Goal: Information Seeking & Learning: Learn about a topic

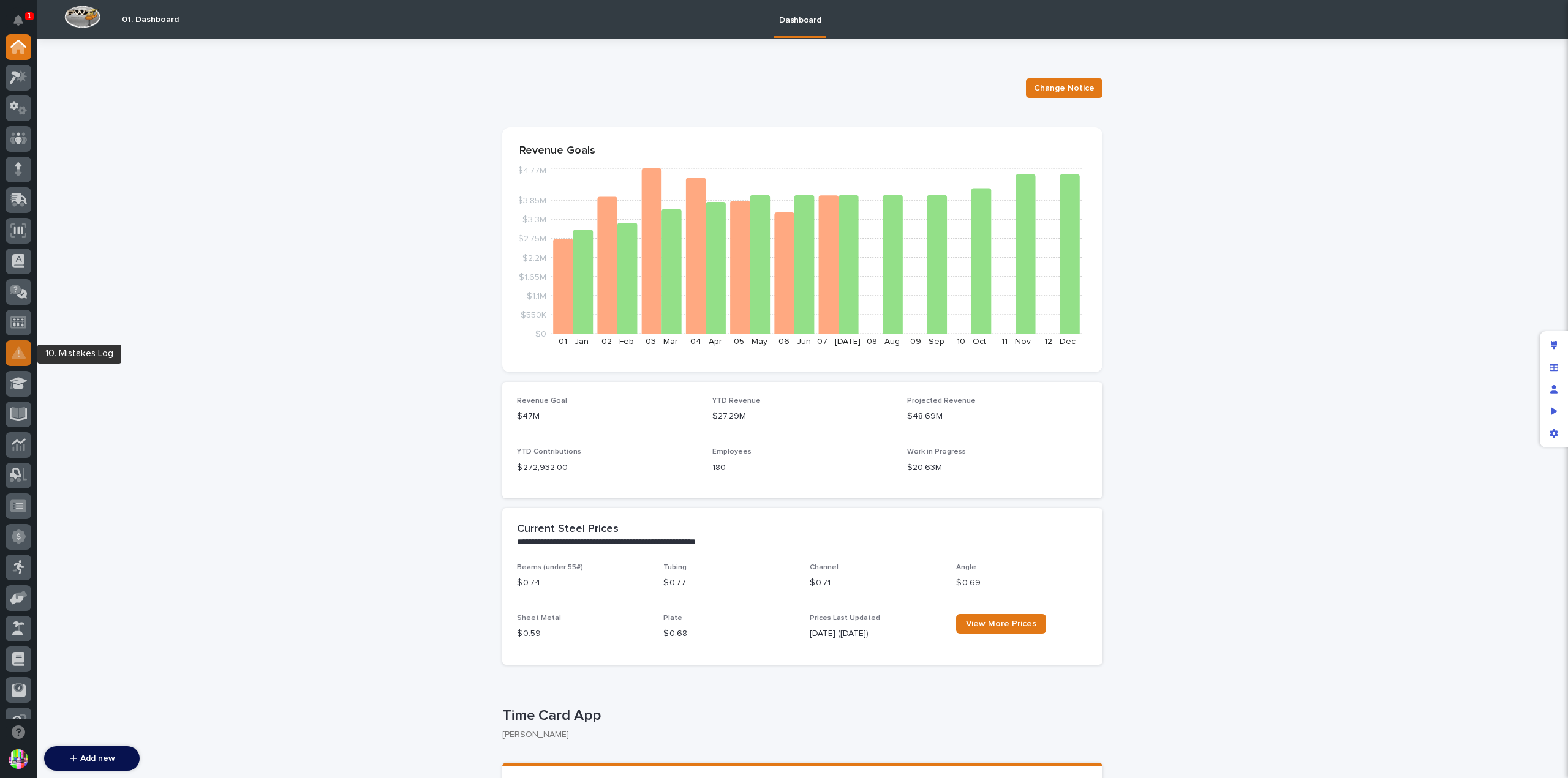
click at [22, 351] on icon at bounding box center [19, 353] width 14 height 14
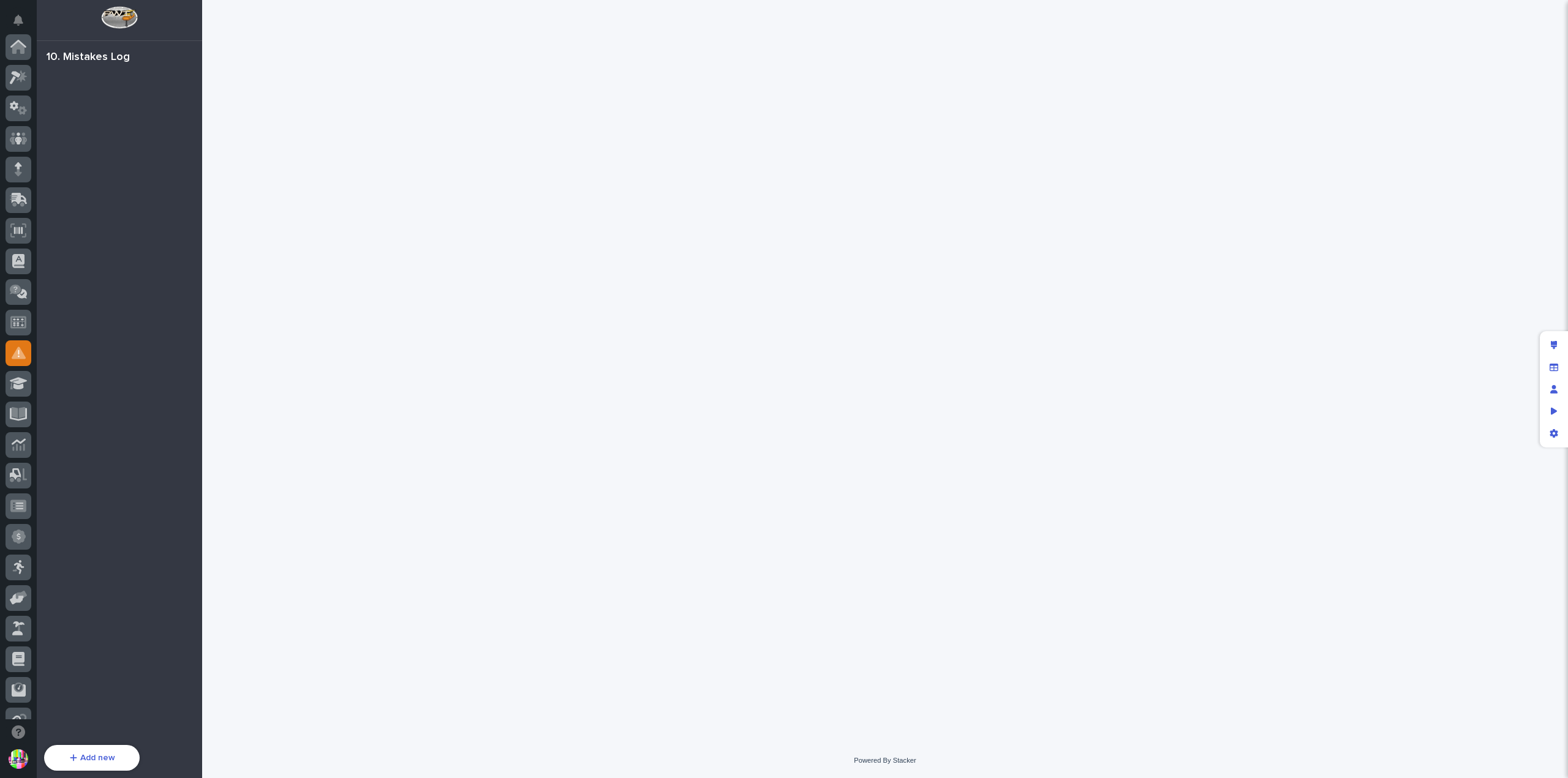
scroll to position [232, 0]
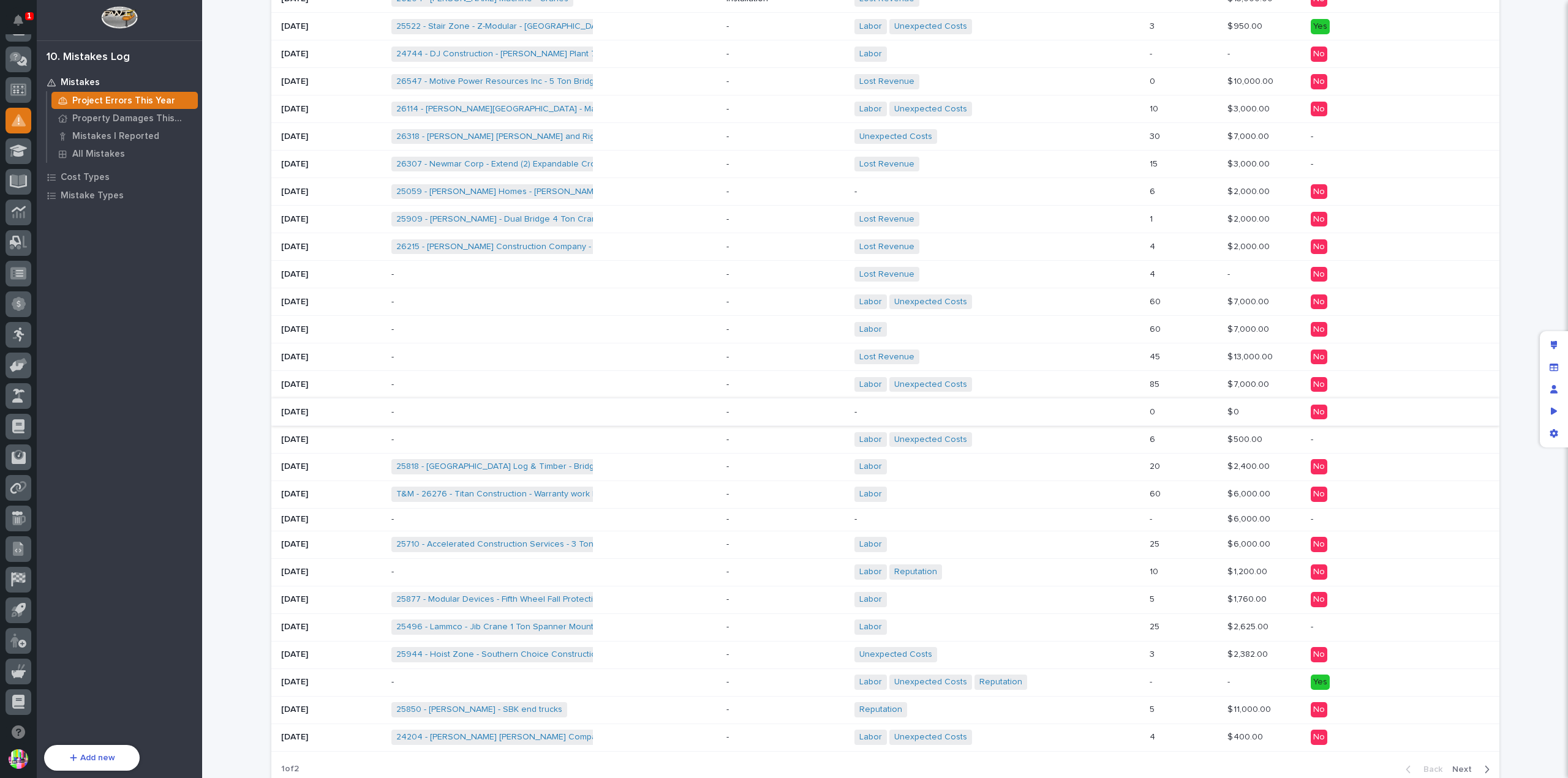
scroll to position [473, 0]
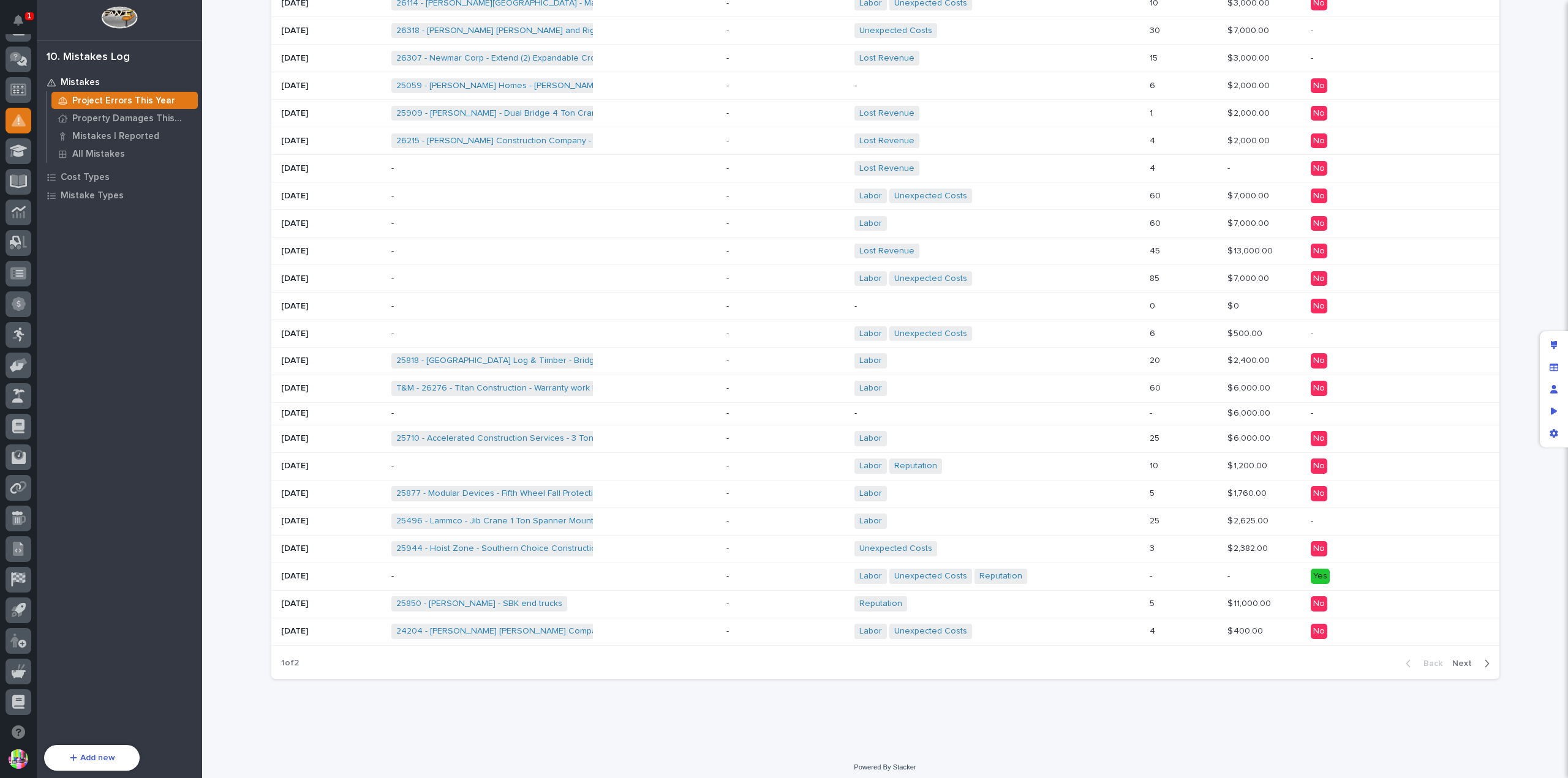
click at [1461, 658] on span "Next" at bounding box center [1466, 663] width 27 height 11
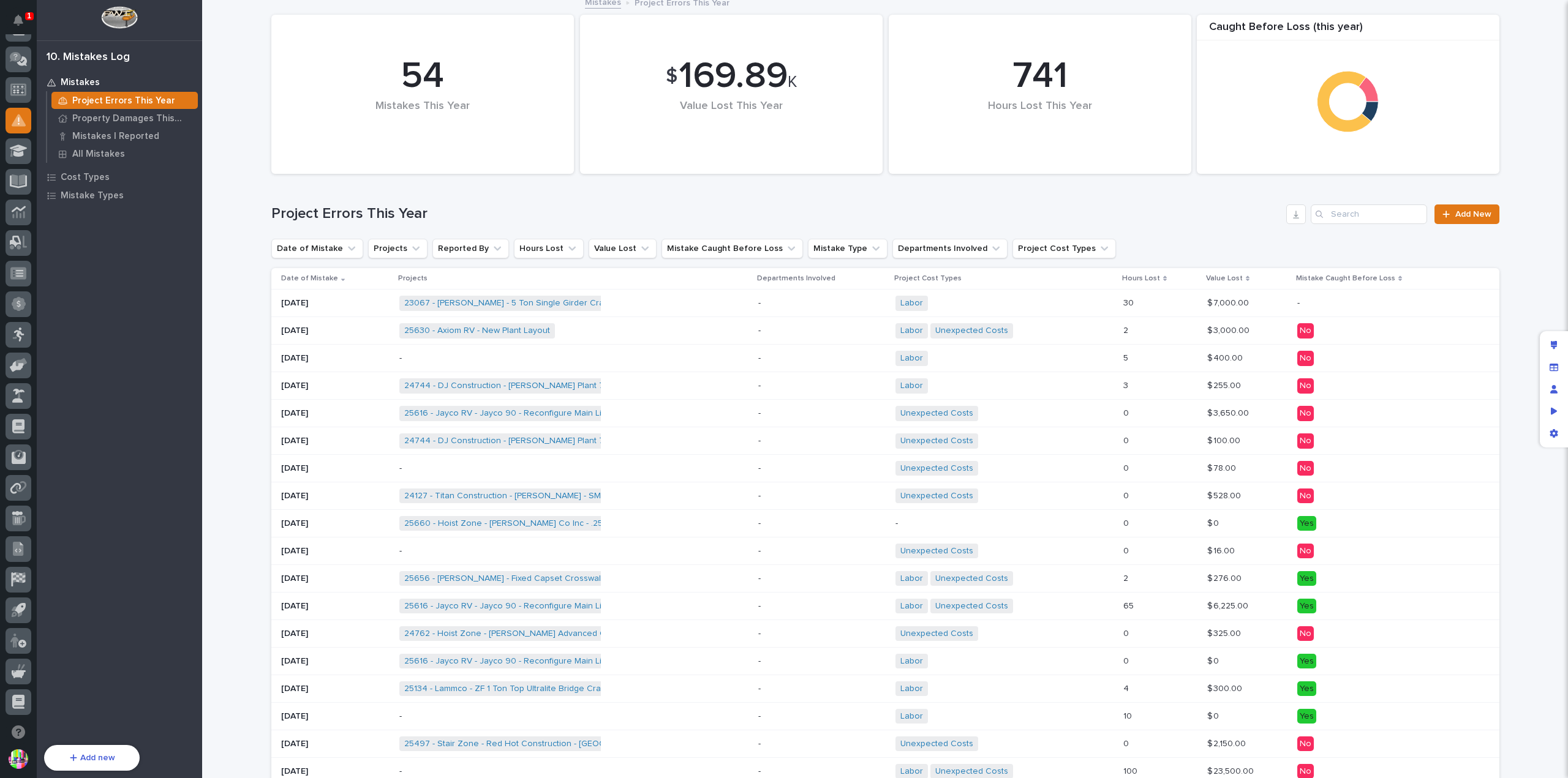
scroll to position [314, 0]
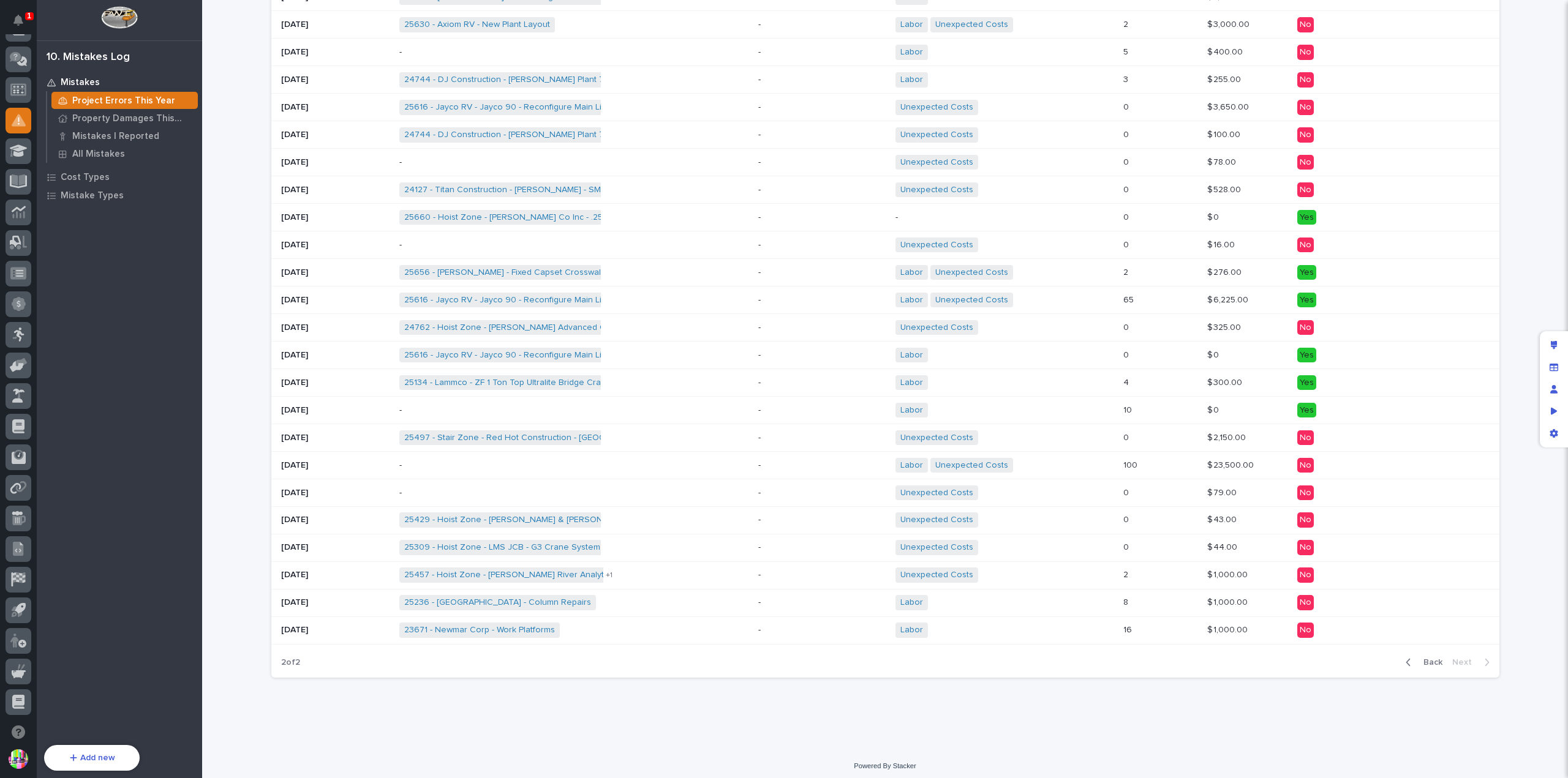
click at [1423, 657] on span "Back" at bounding box center [1429, 662] width 26 height 11
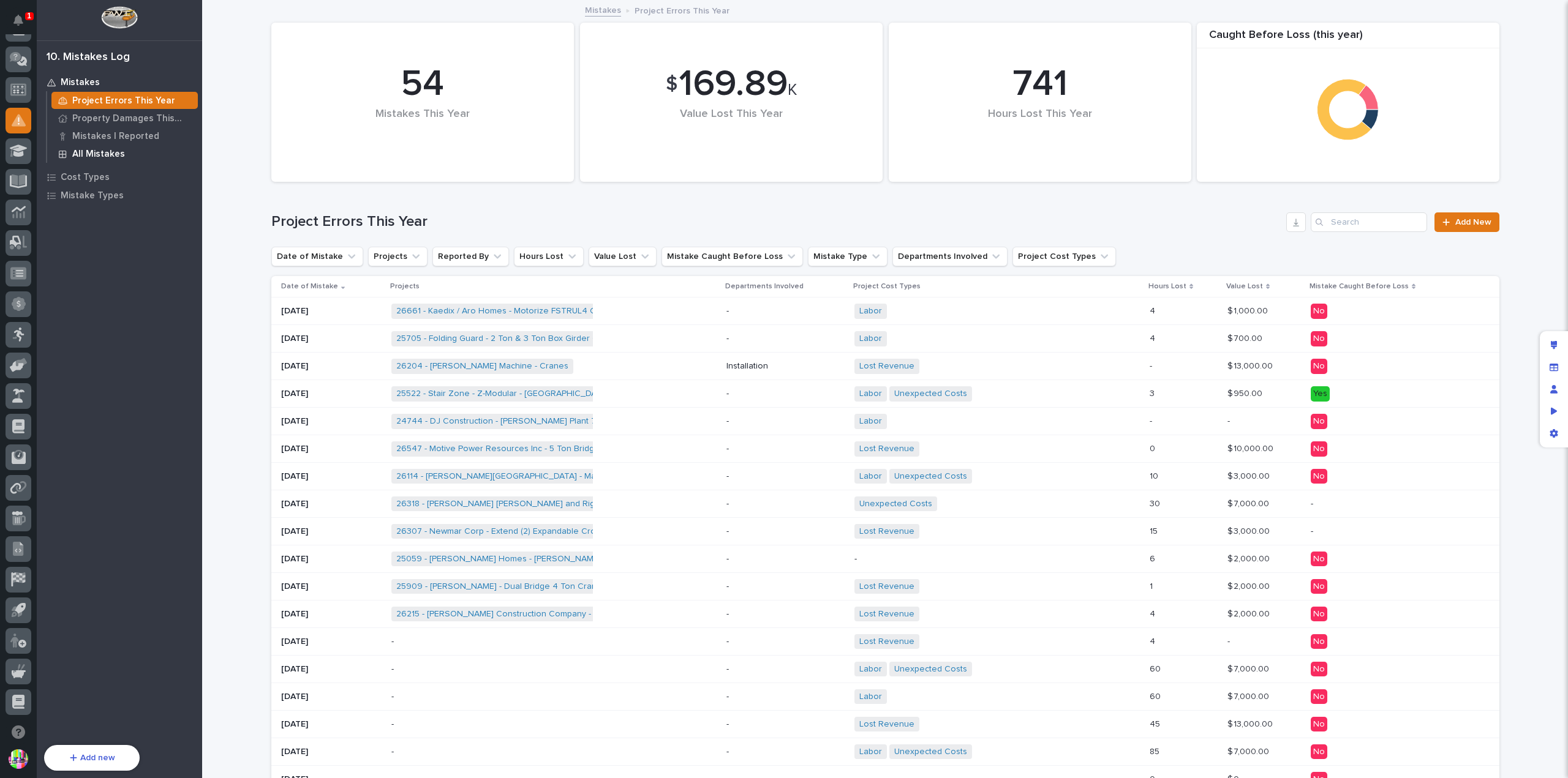
click at [110, 149] on p "All Mistakes" at bounding box center [99, 154] width 53 height 11
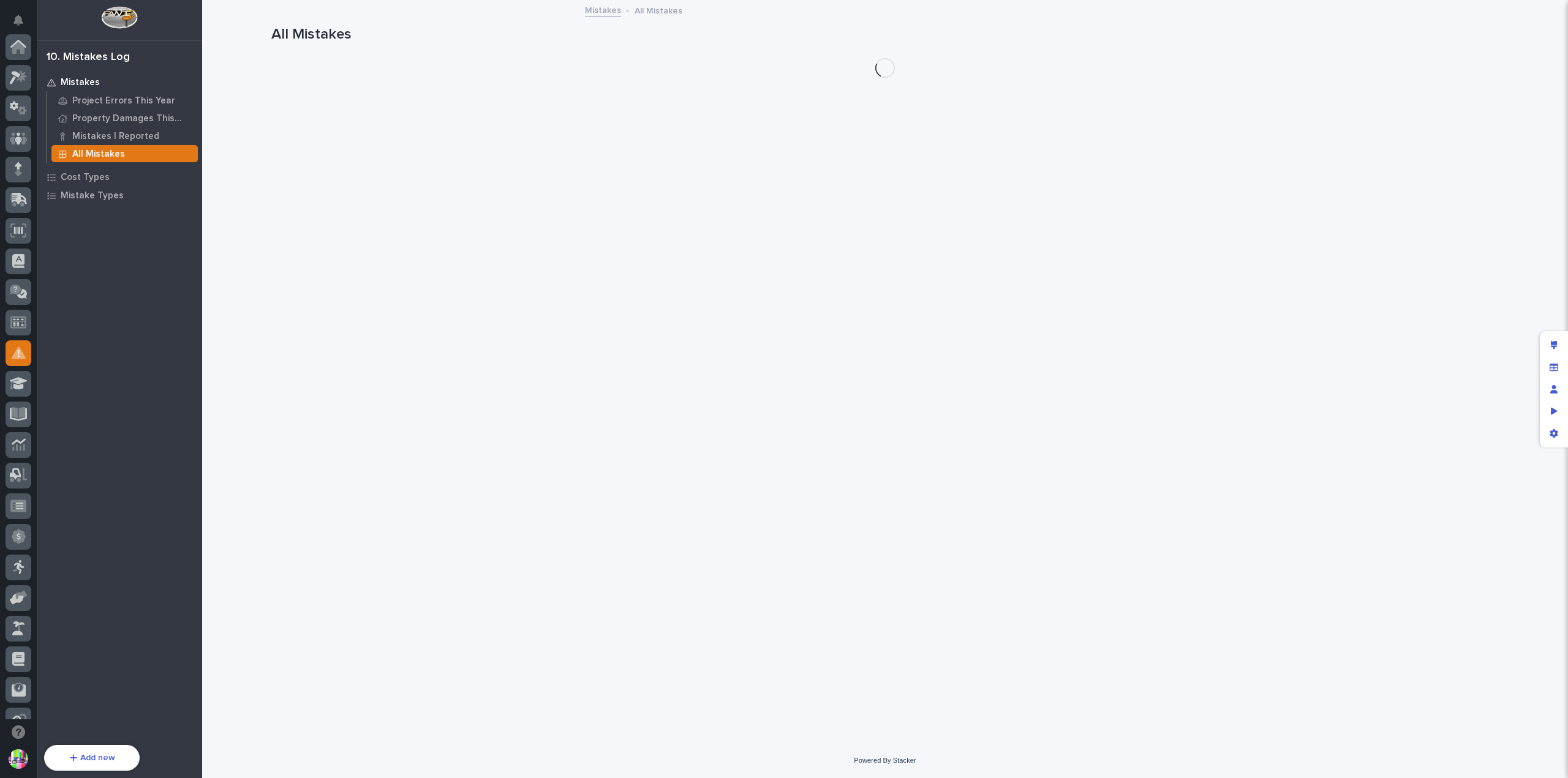
scroll to position [232, 0]
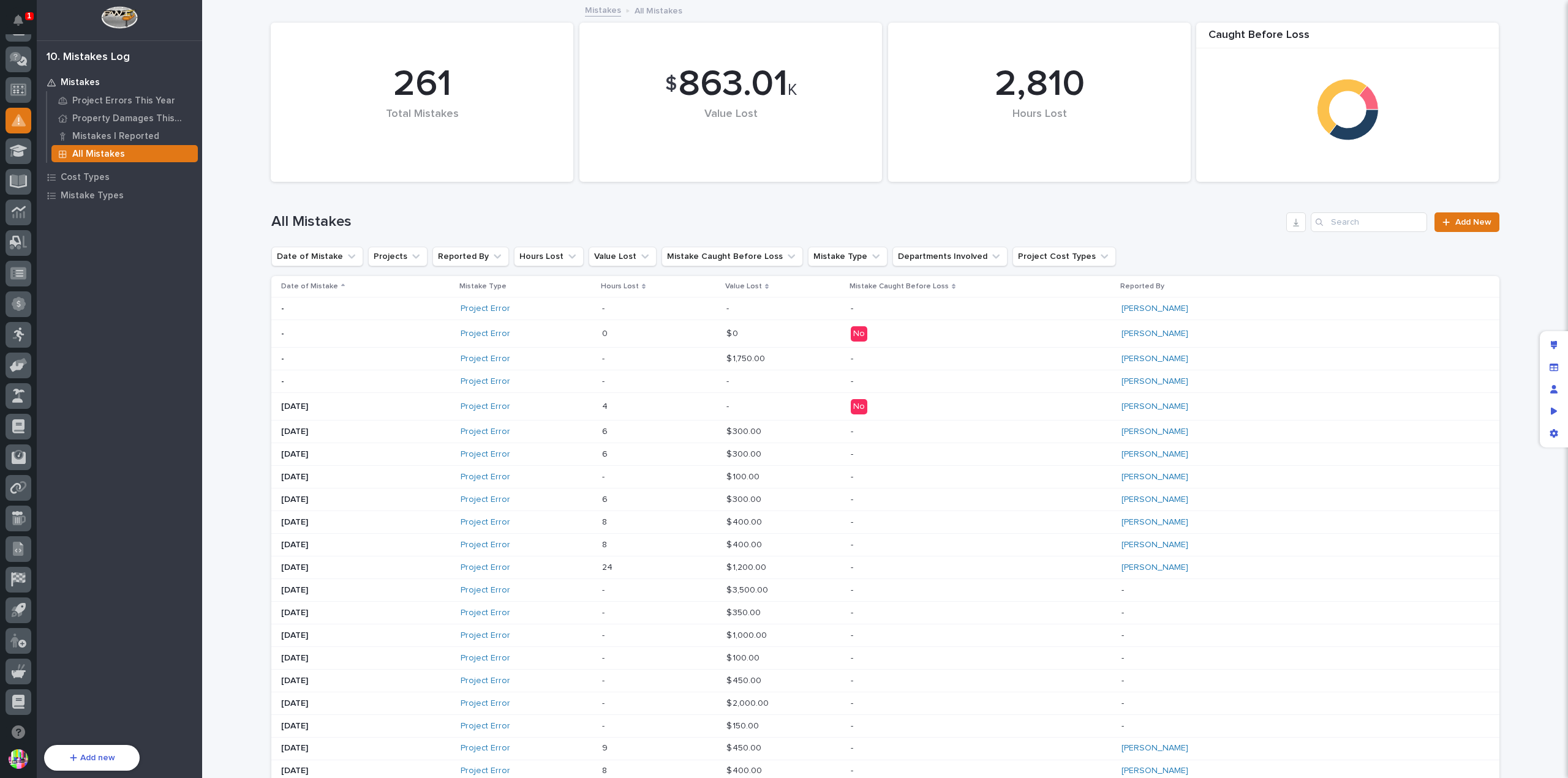
click at [329, 282] on div "Date of Mistake" at bounding box center [366, 286] width 171 height 14
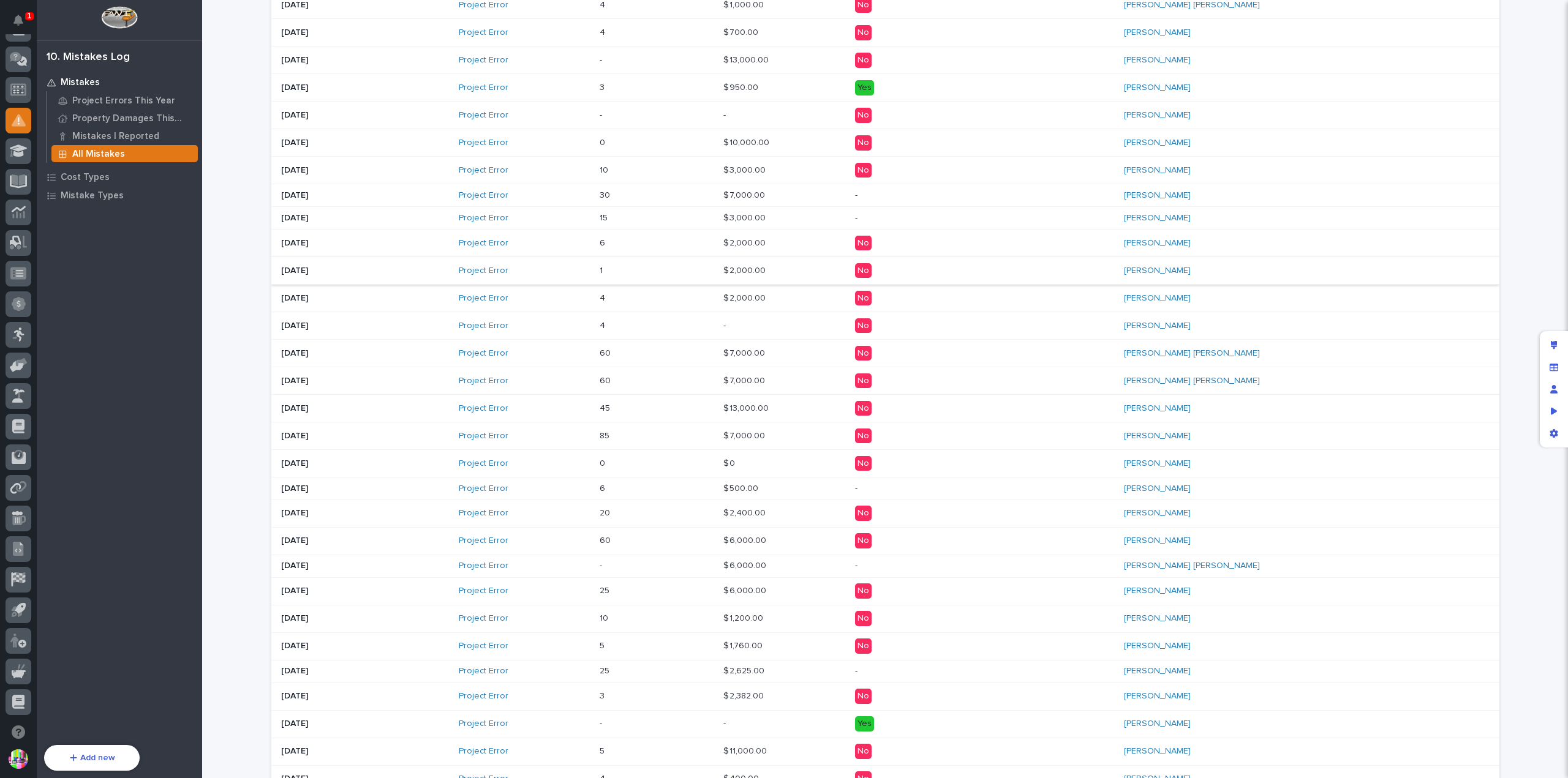
scroll to position [453, 0]
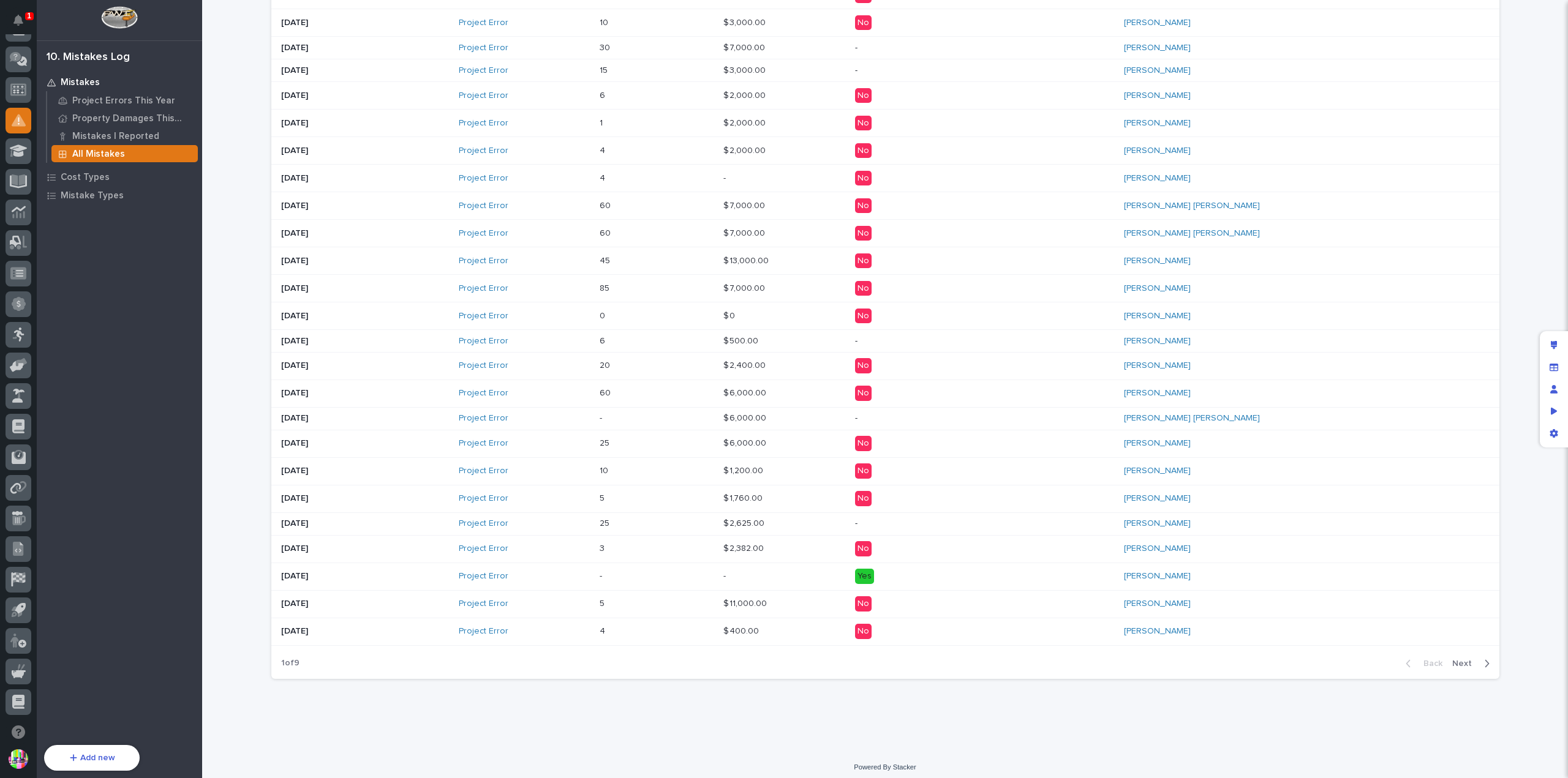
click at [1462, 658] on span "Next" at bounding box center [1466, 663] width 27 height 11
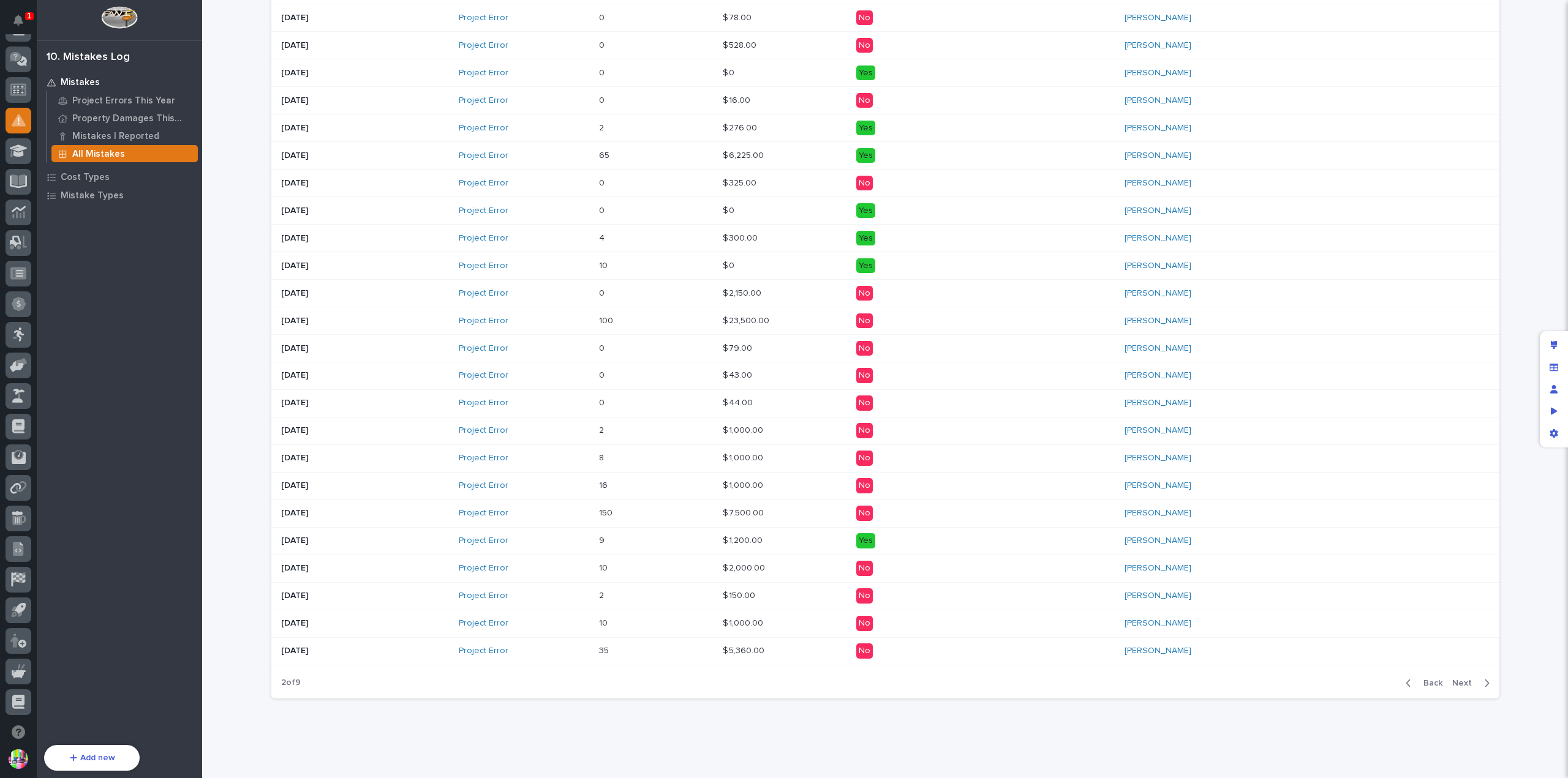
scroll to position [464, 0]
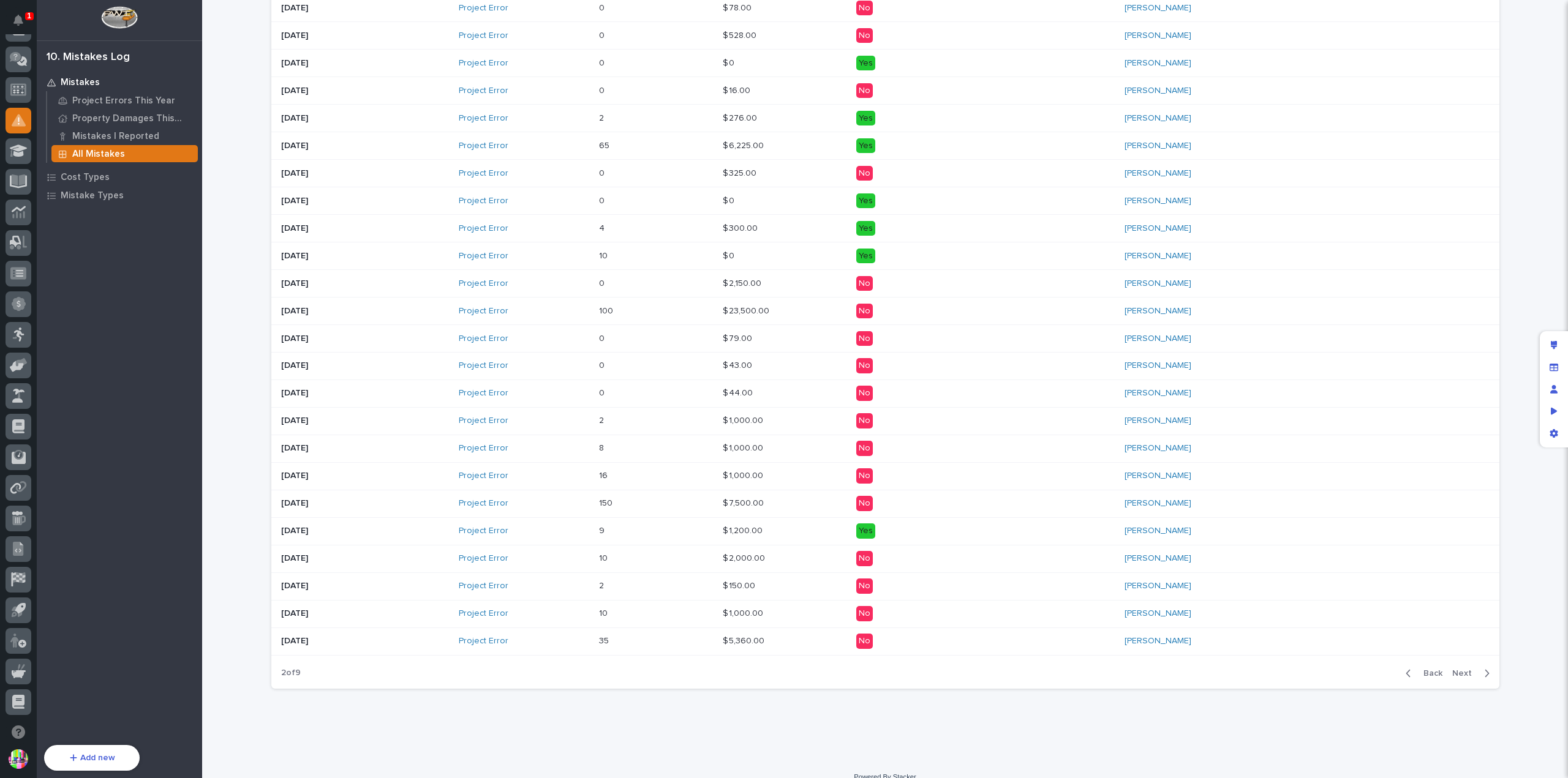
click at [1435, 668] on span "Back" at bounding box center [1429, 673] width 26 height 11
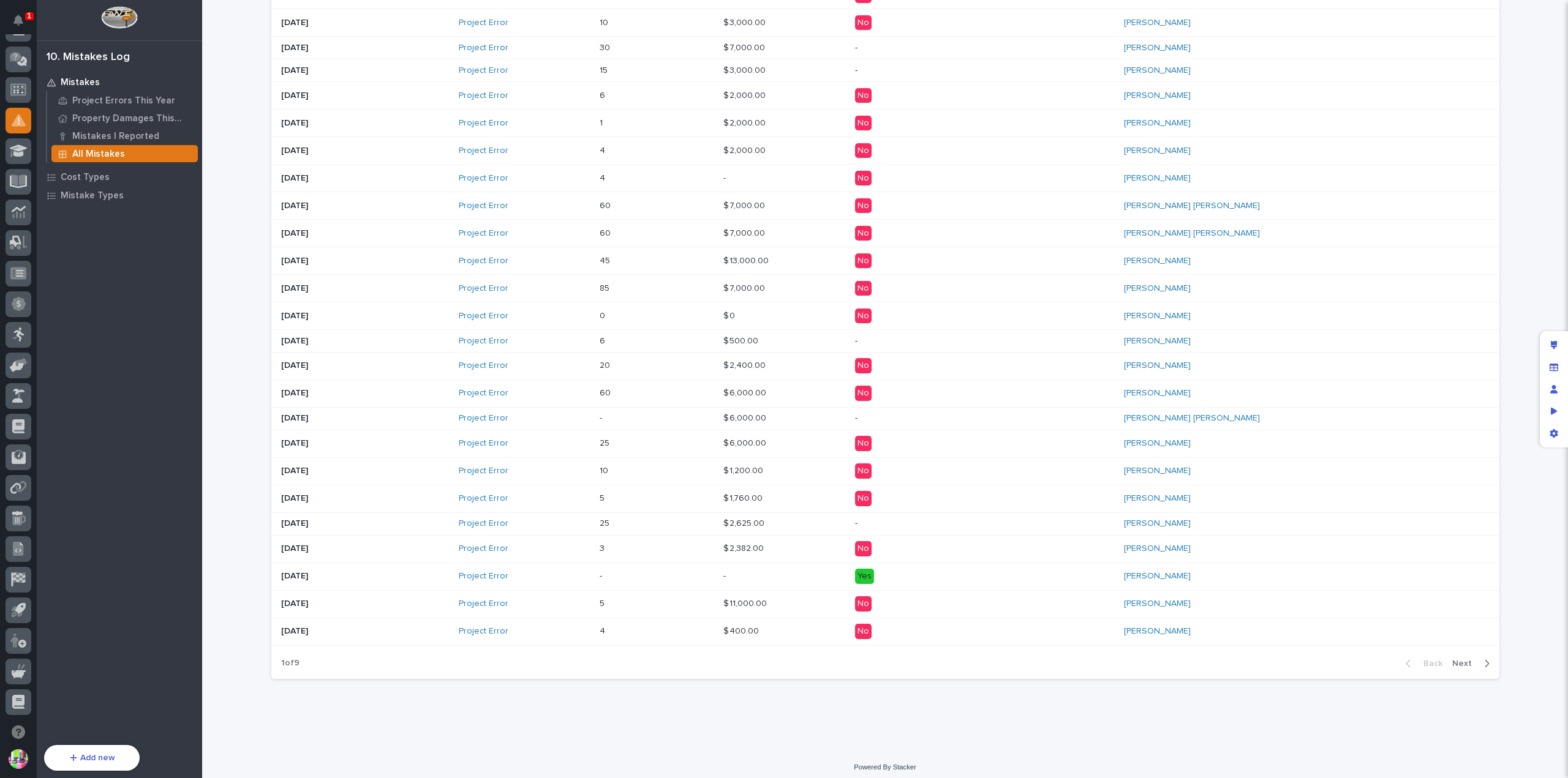
scroll to position [209, 0]
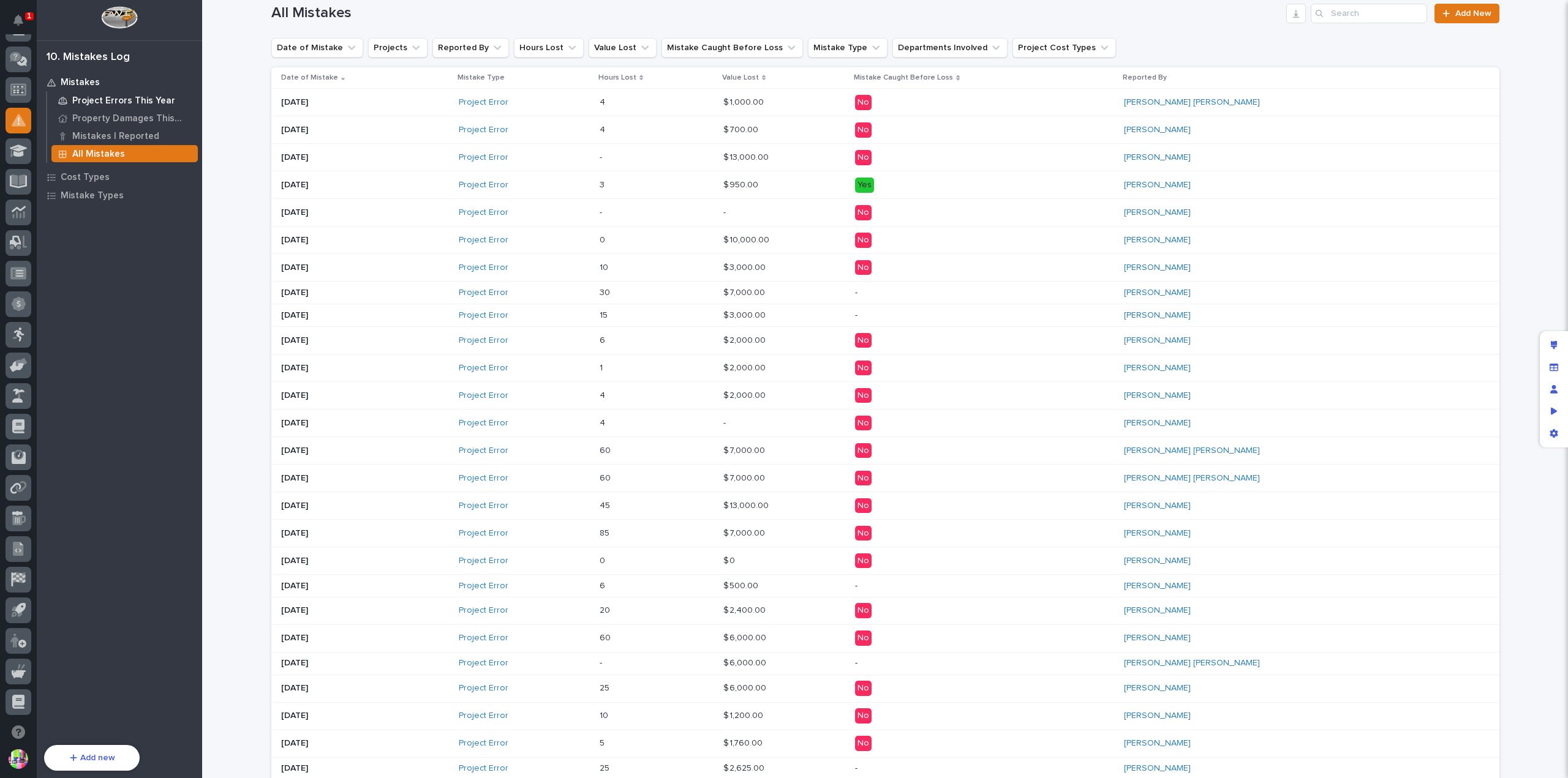
click at [141, 102] on p "Project Errors This Year" at bounding box center [124, 100] width 103 height 11
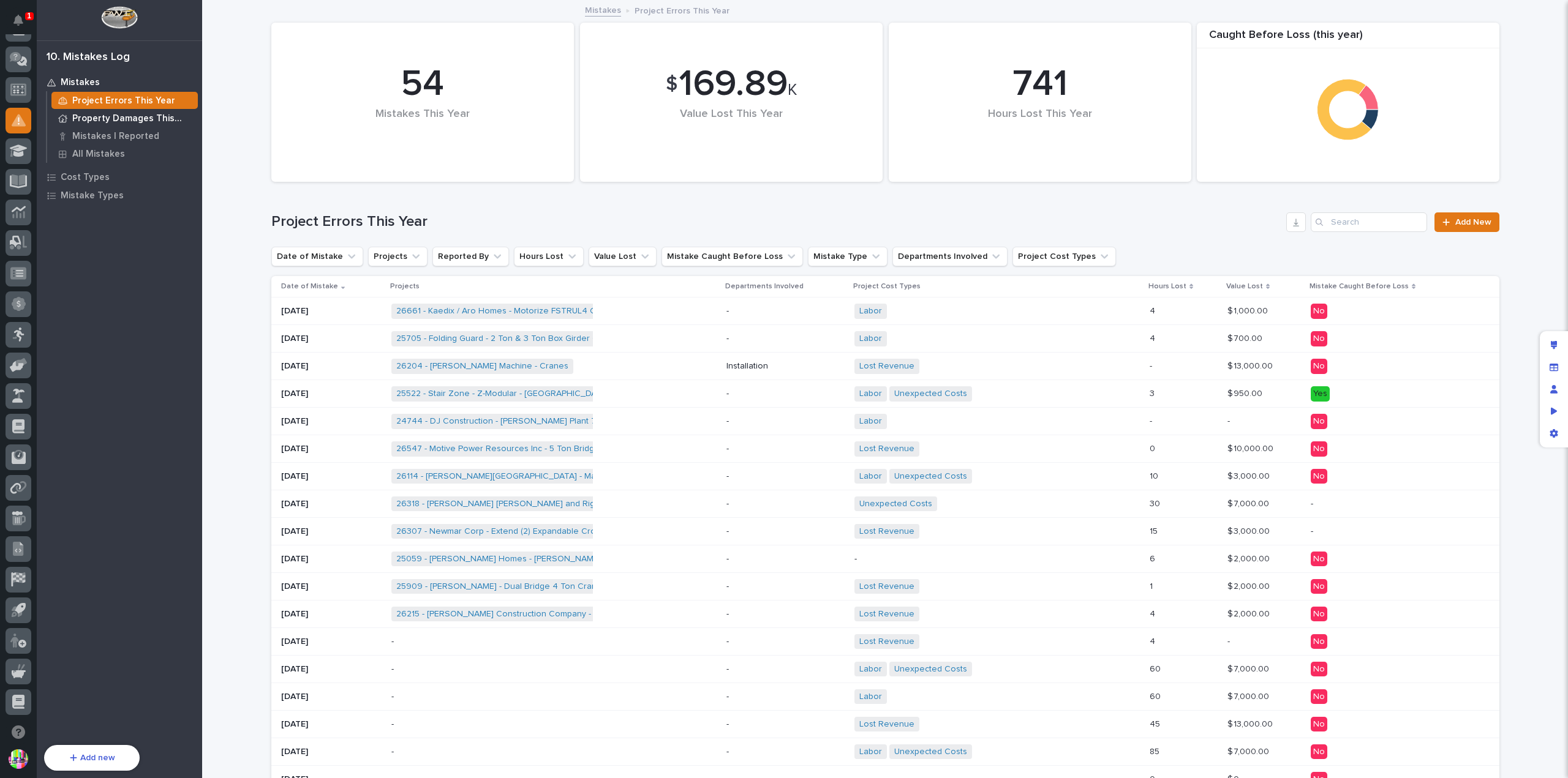
click at [119, 120] on p "Property Damages This Year" at bounding box center [132, 119] width 120 height 11
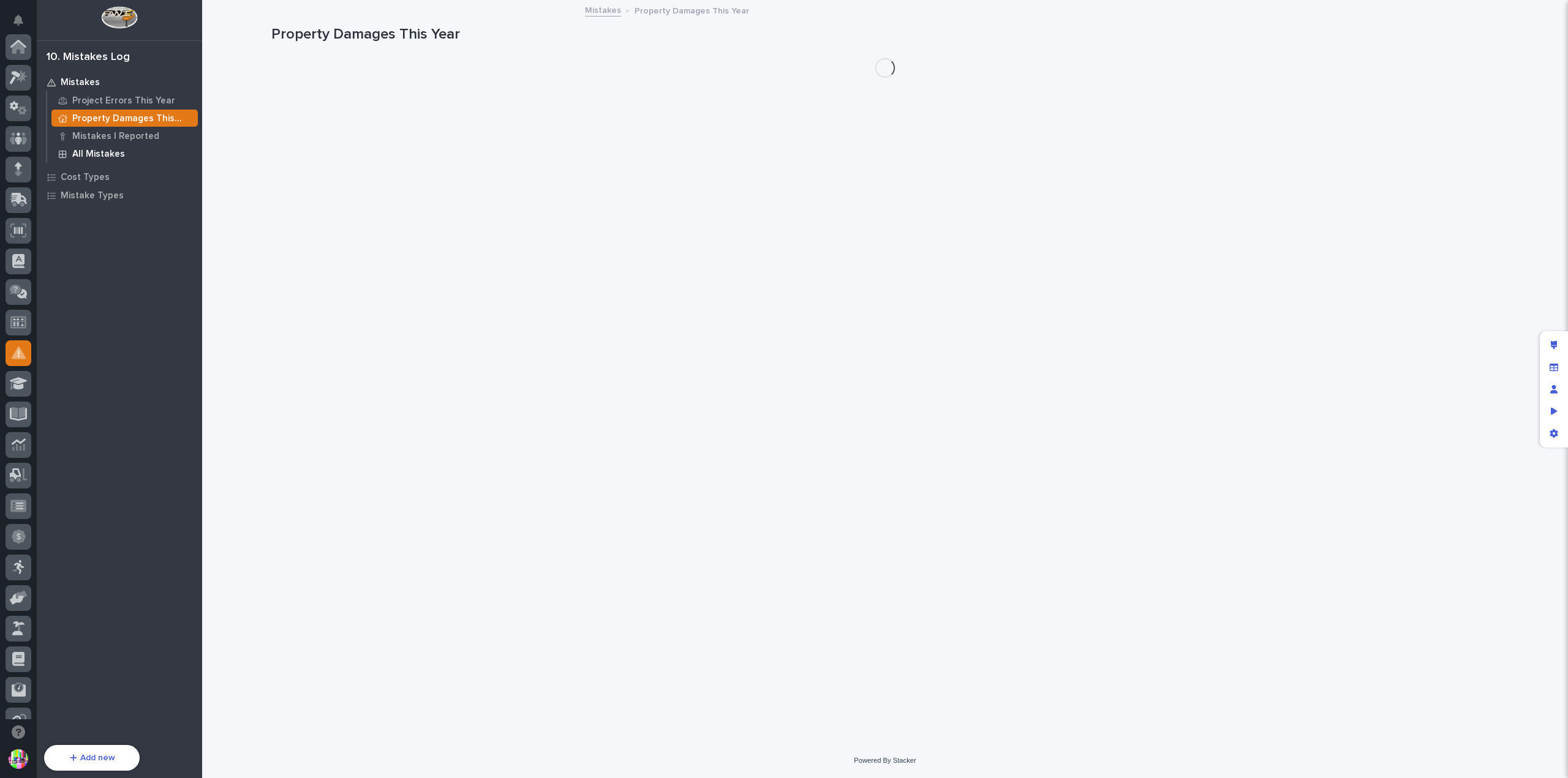
scroll to position [232, 0]
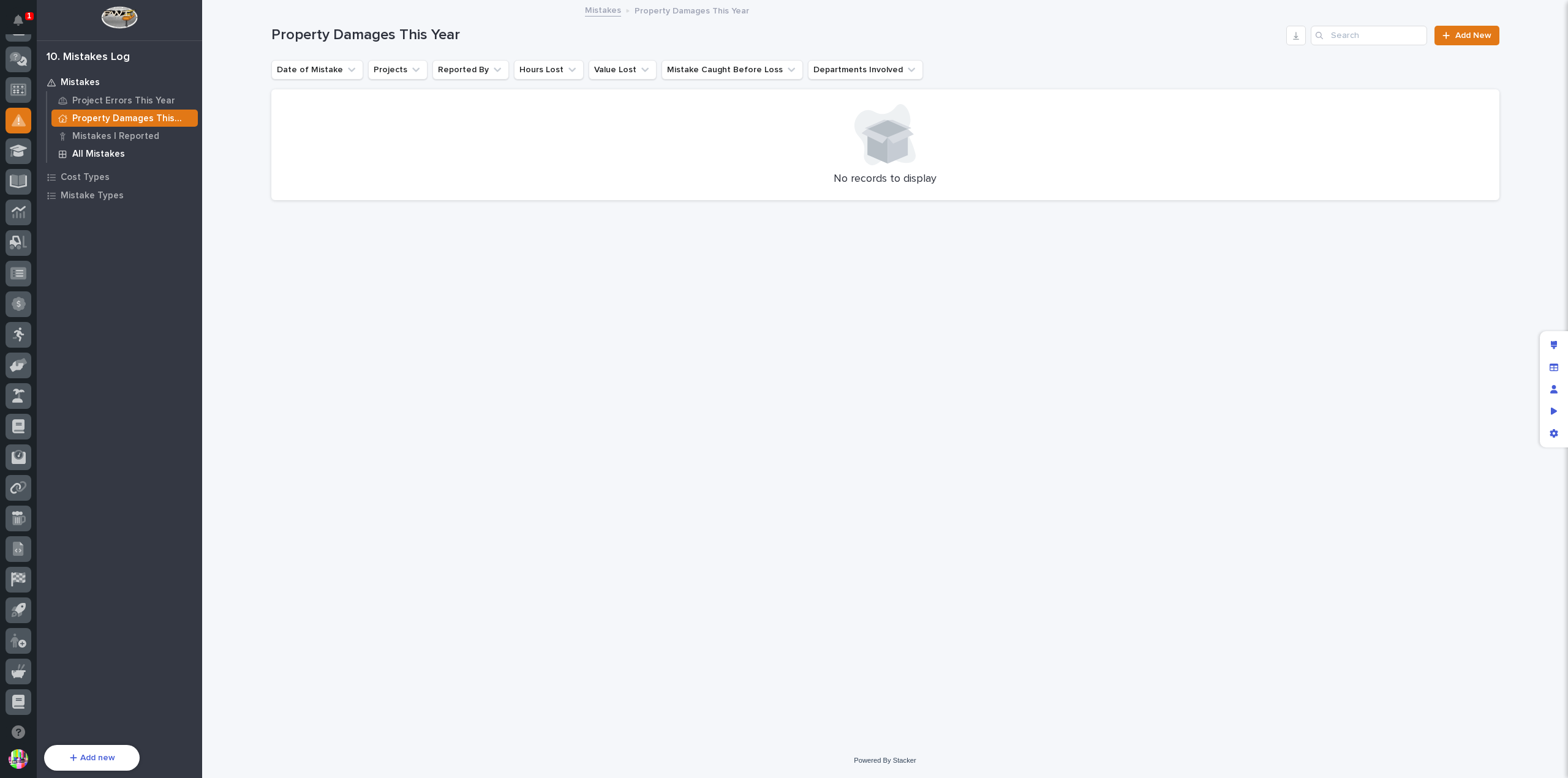
click at [110, 153] on p "All Mistakes" at bounding box center [99, 154] width 53 height 11
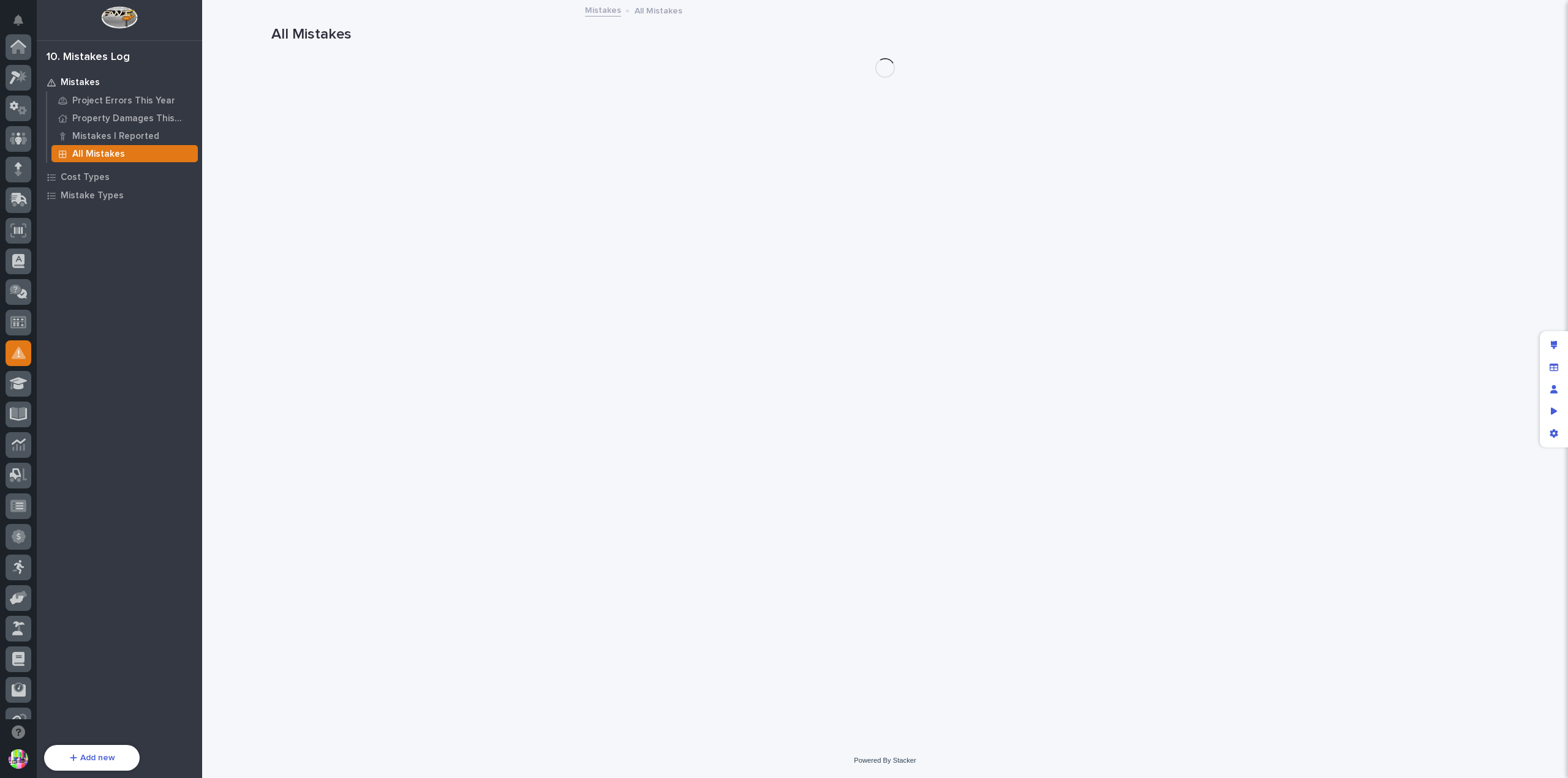
scroll to position [232, 0]
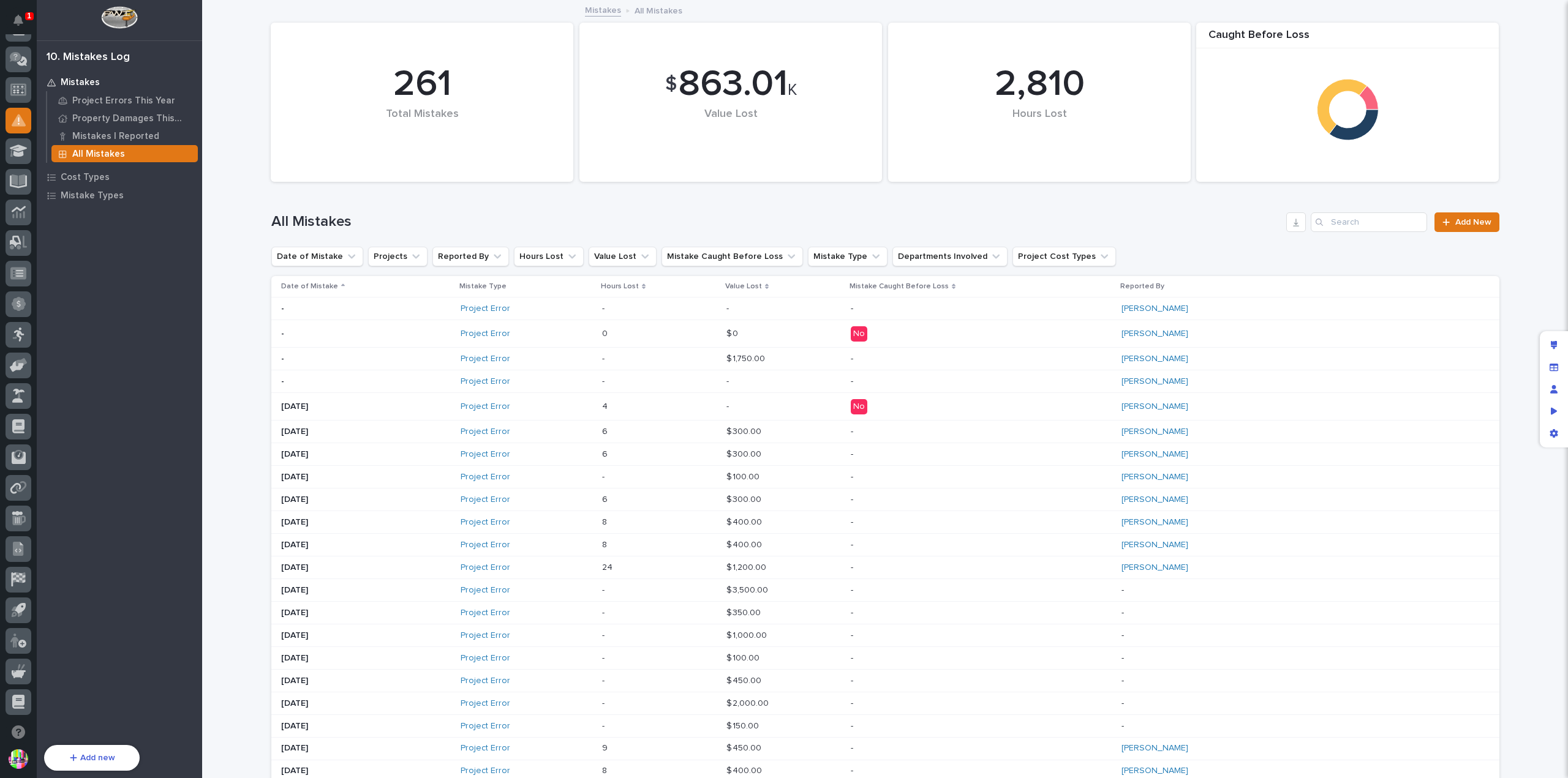
click at [335, 283] on div "Date of Mistake" at bounding box center [366, 286] width 171 height 14
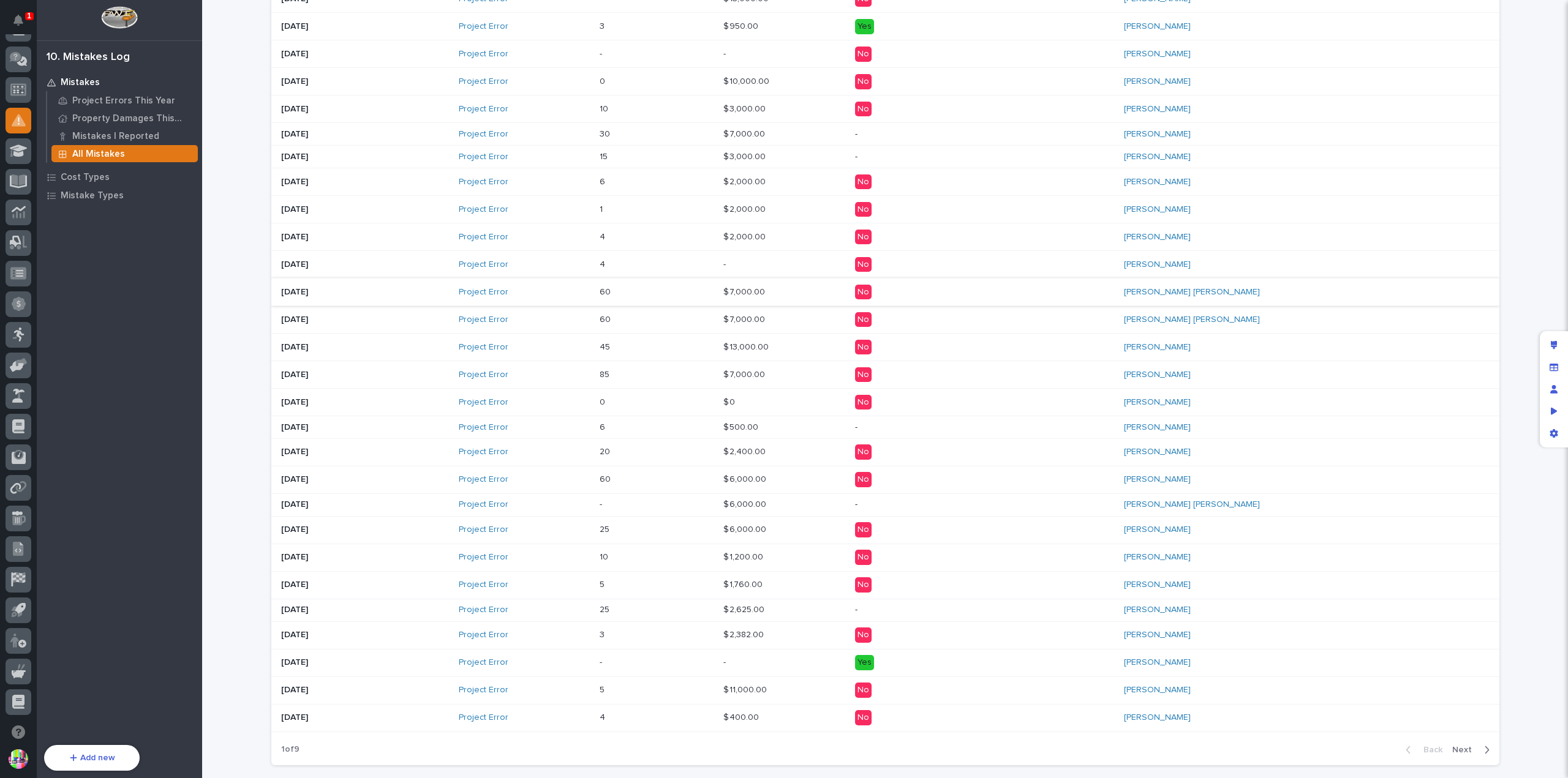
scroll to position [453, 0]
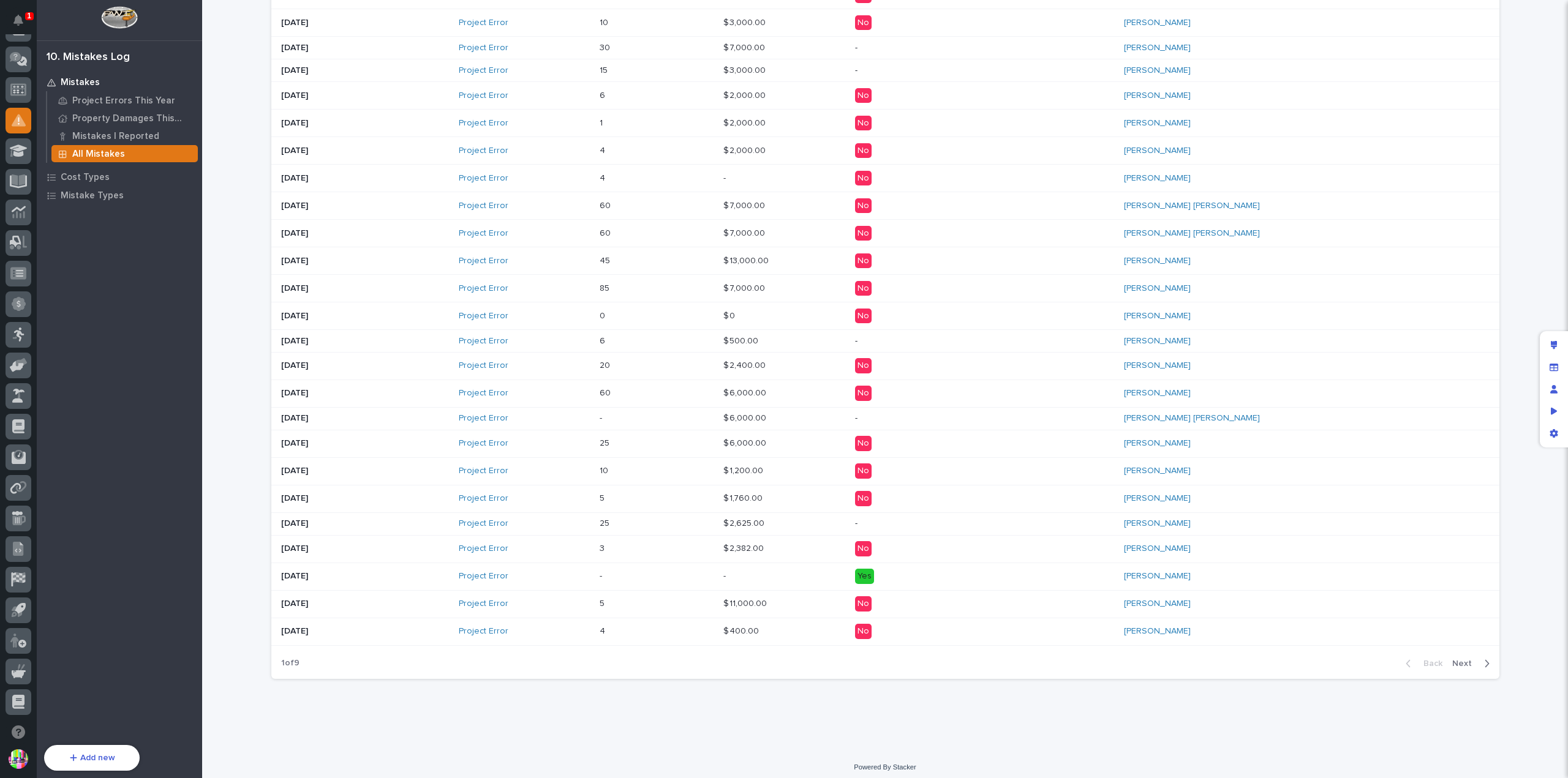
click at [374, 599] on p "[DATE]" at bounding box center [365, 604] width 168 height 10
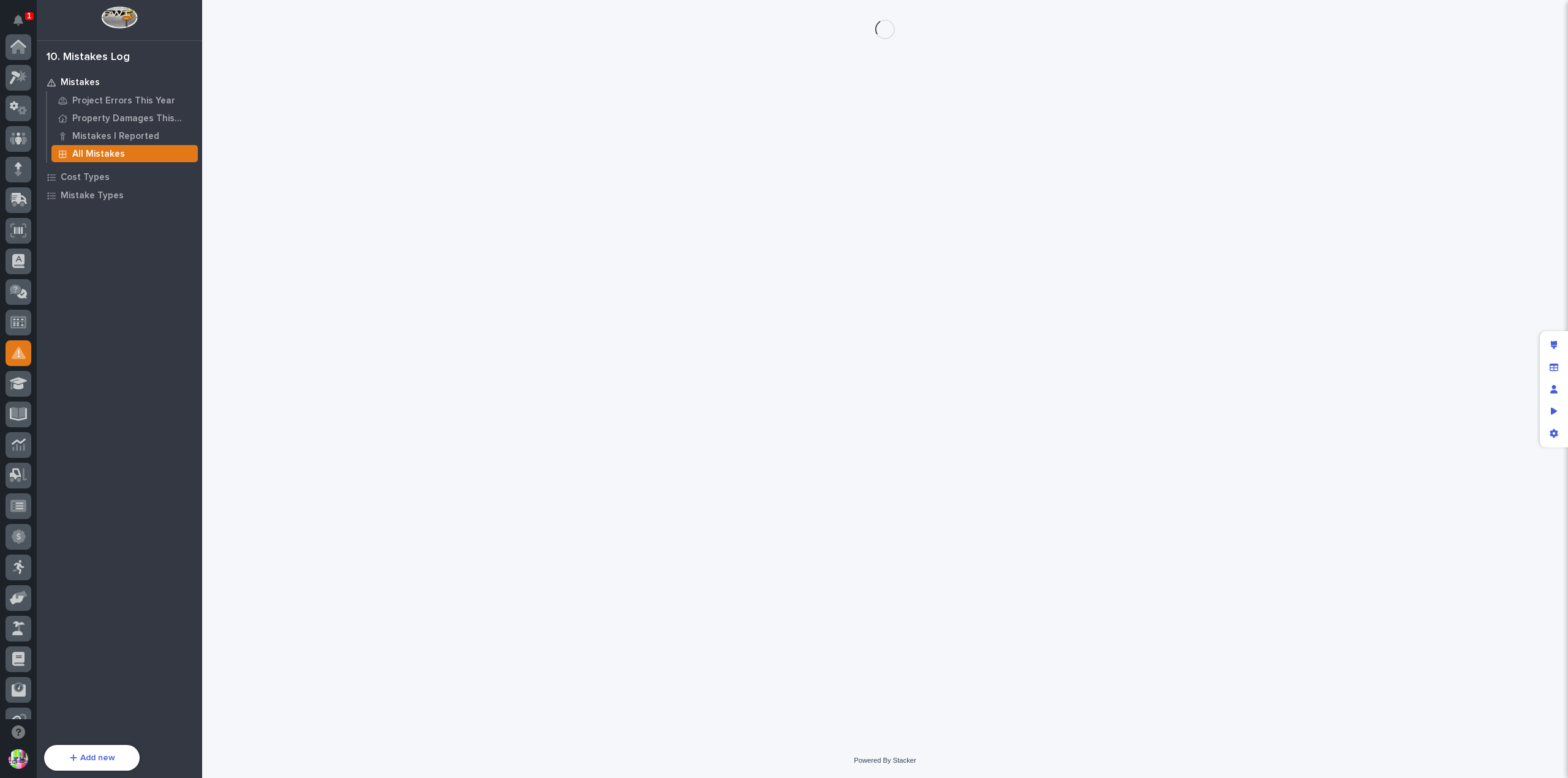
scroll to position [232, 0]
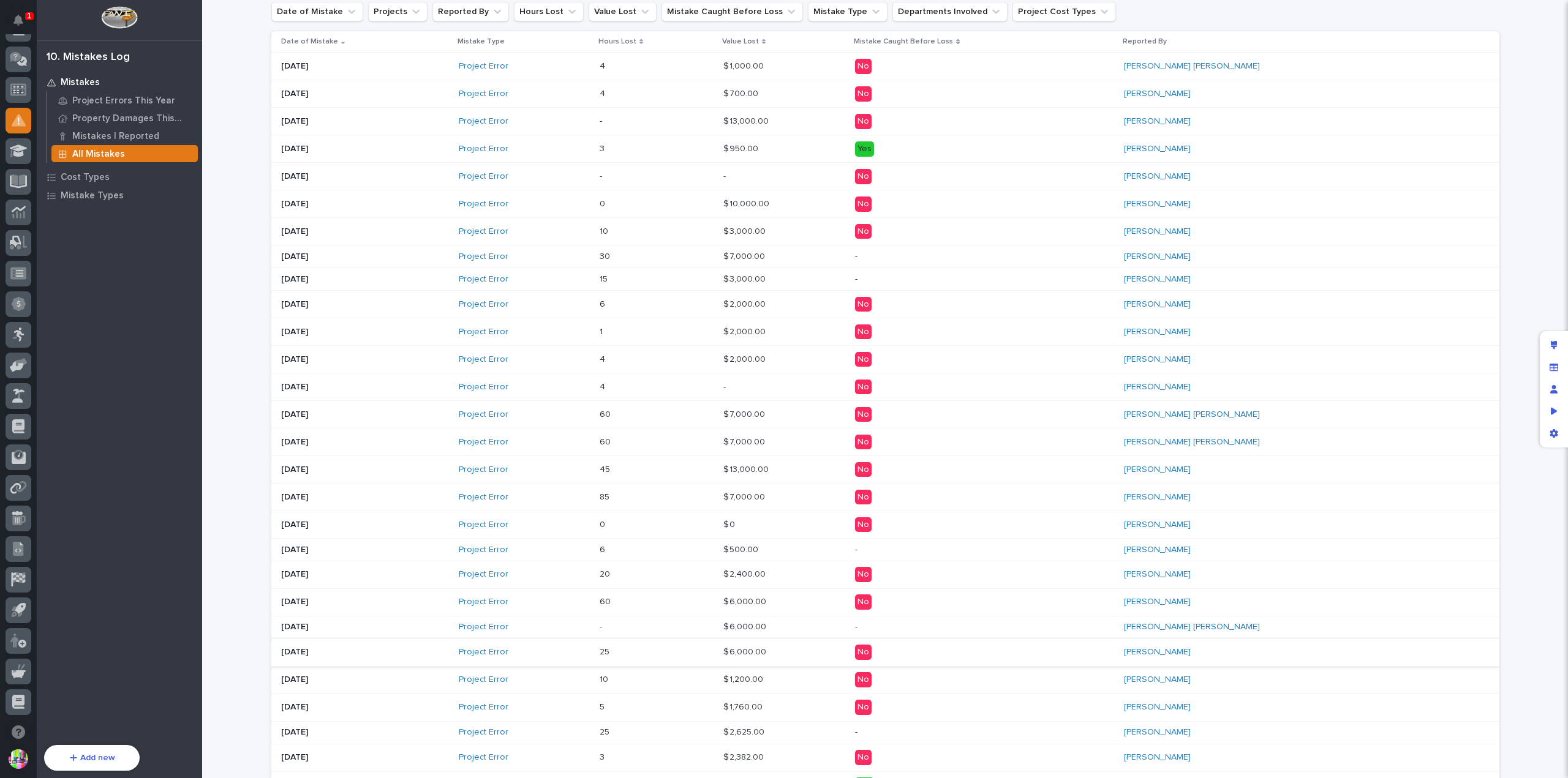
scroll to position [453, 0]
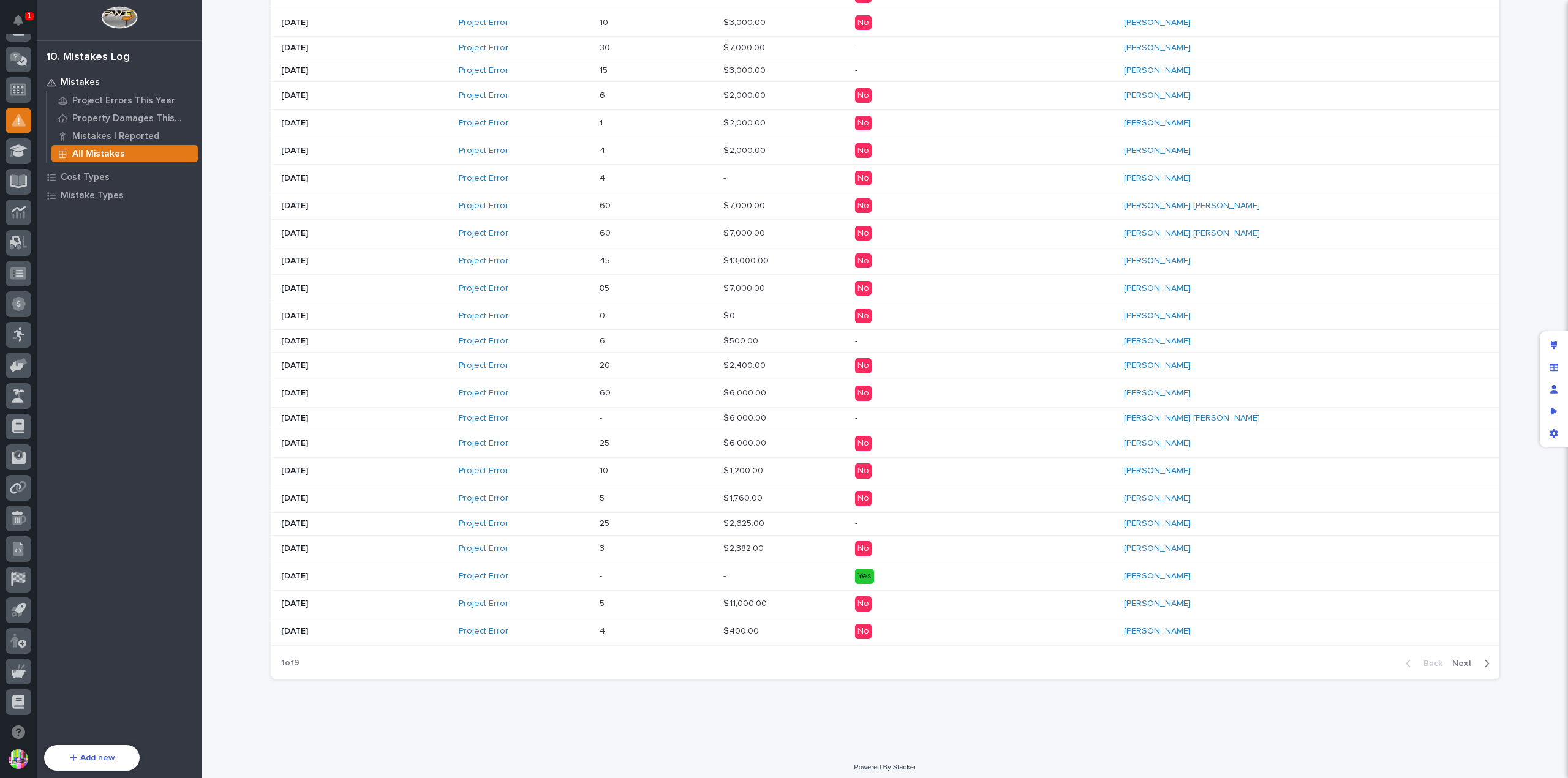
click at [1466, 658] on span "Next" at bounding box center [1466, 663] width 27 height 11
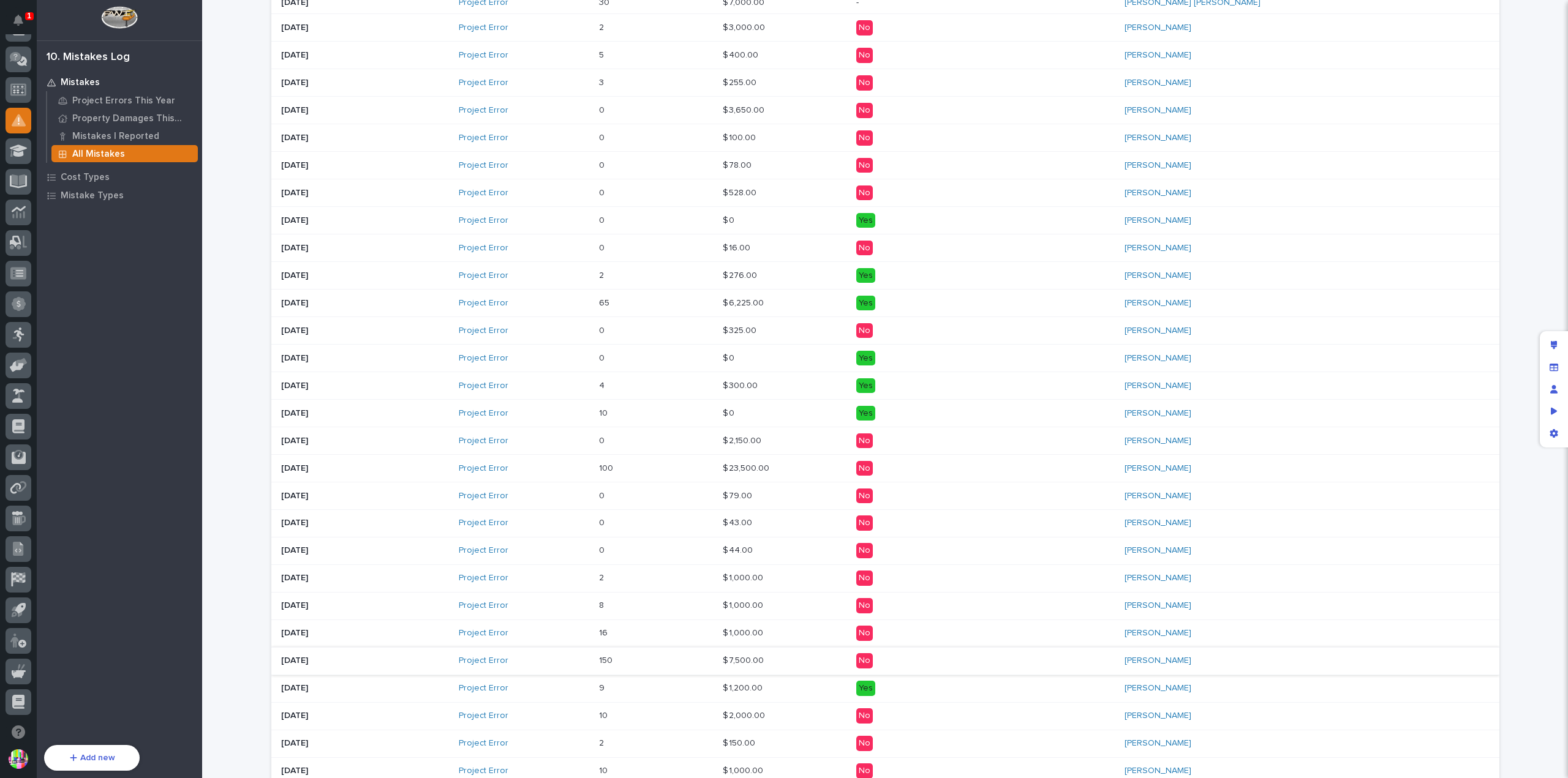
scroll to position [473, 0]
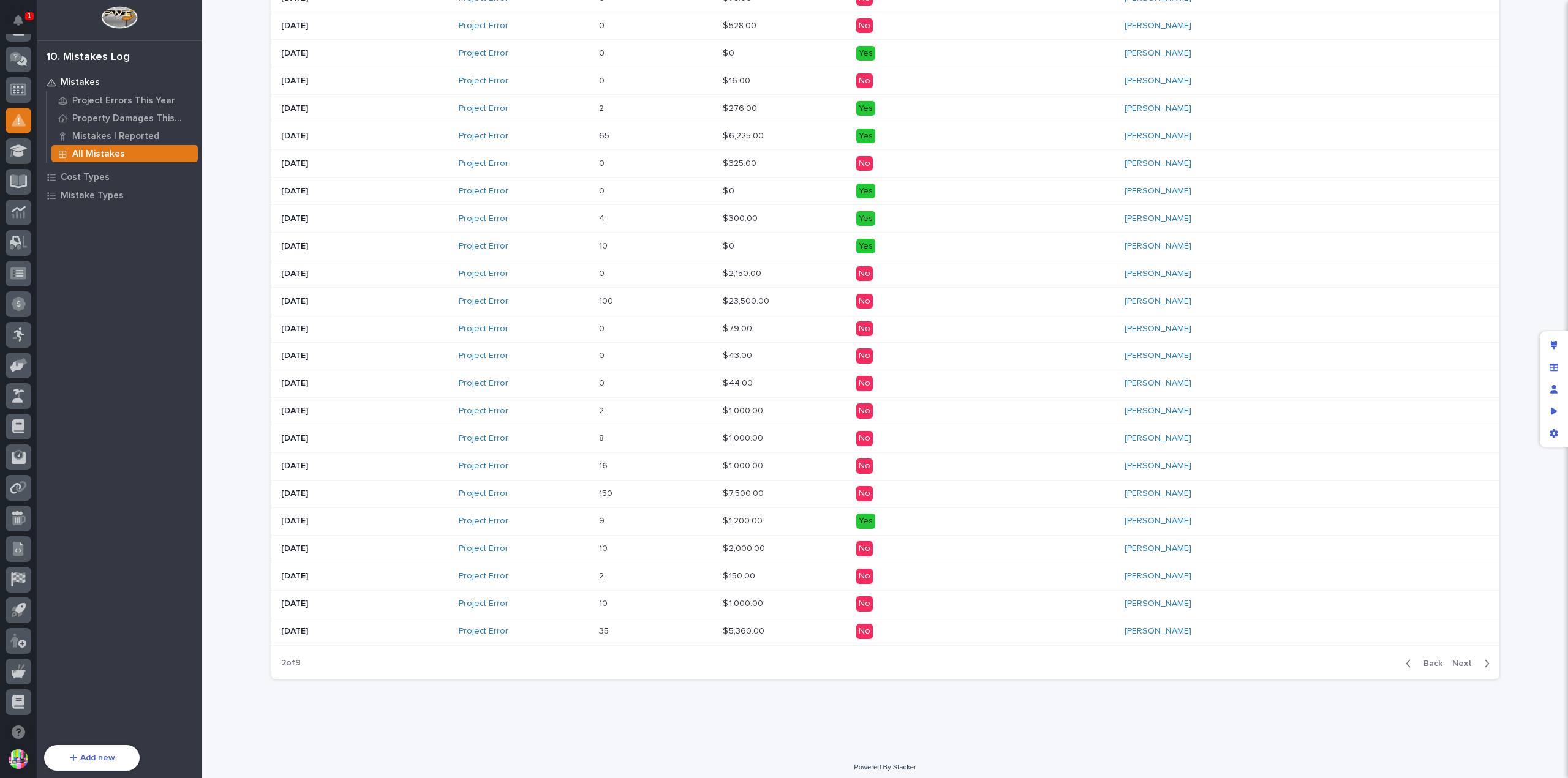
click at [1466, 658] on span "Next" at bounding box center [1466, 663] width 27 height 11
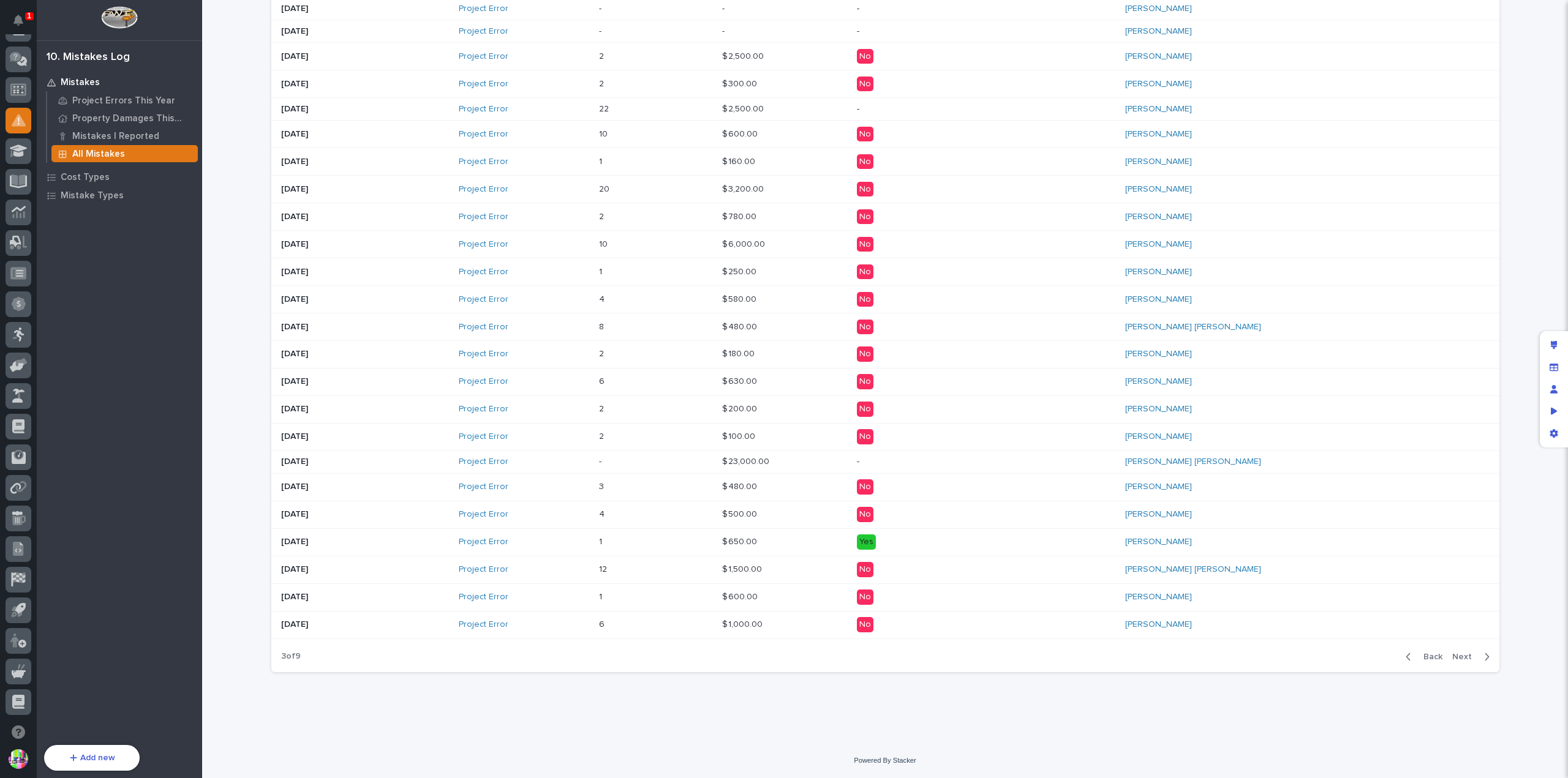
scroll to position [449, 0]
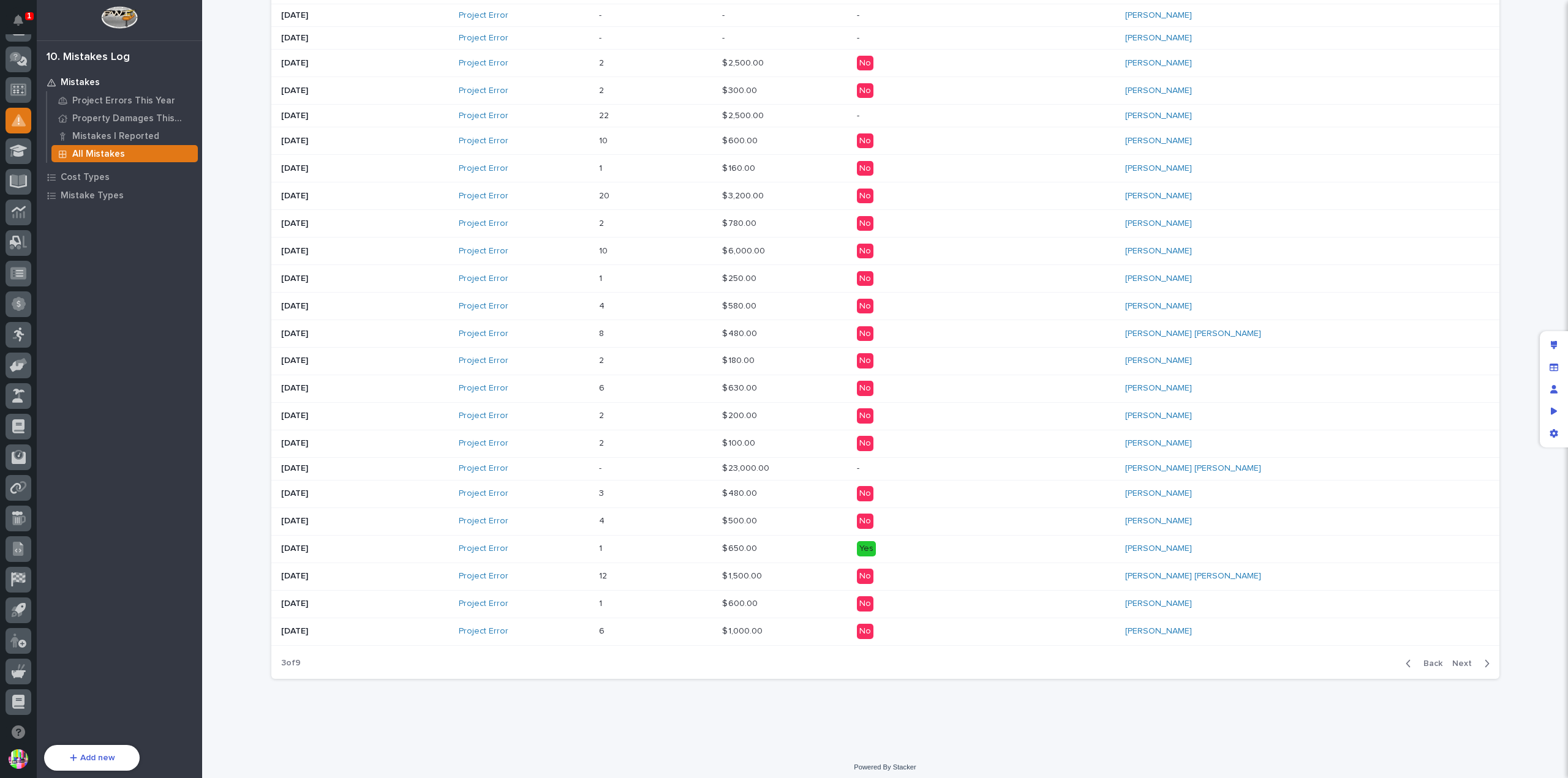
click at [1455, 658] on span "Next" at bounding box center [1466, 663] width 27 height 11
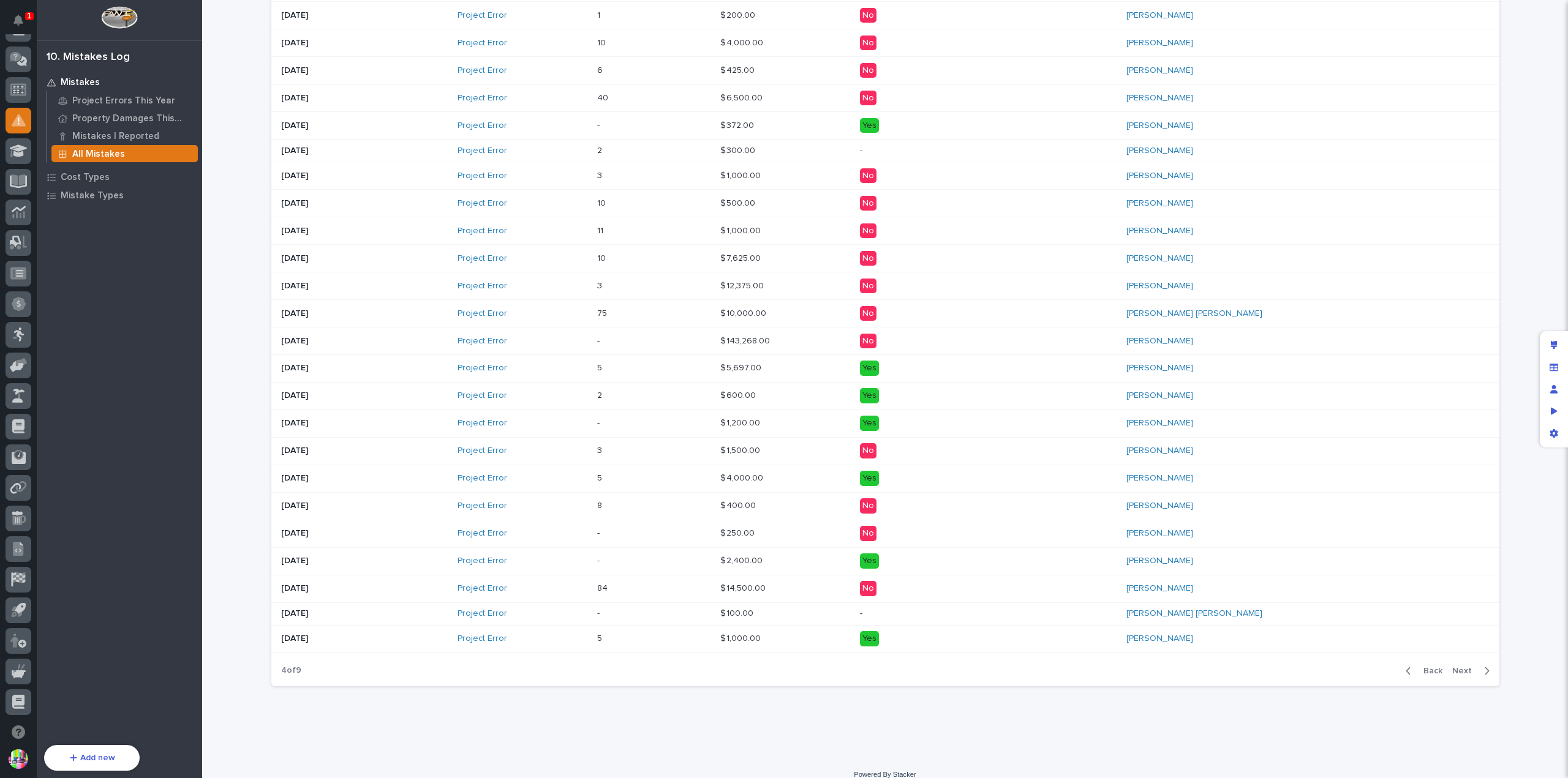
scroll to position [464, 0]
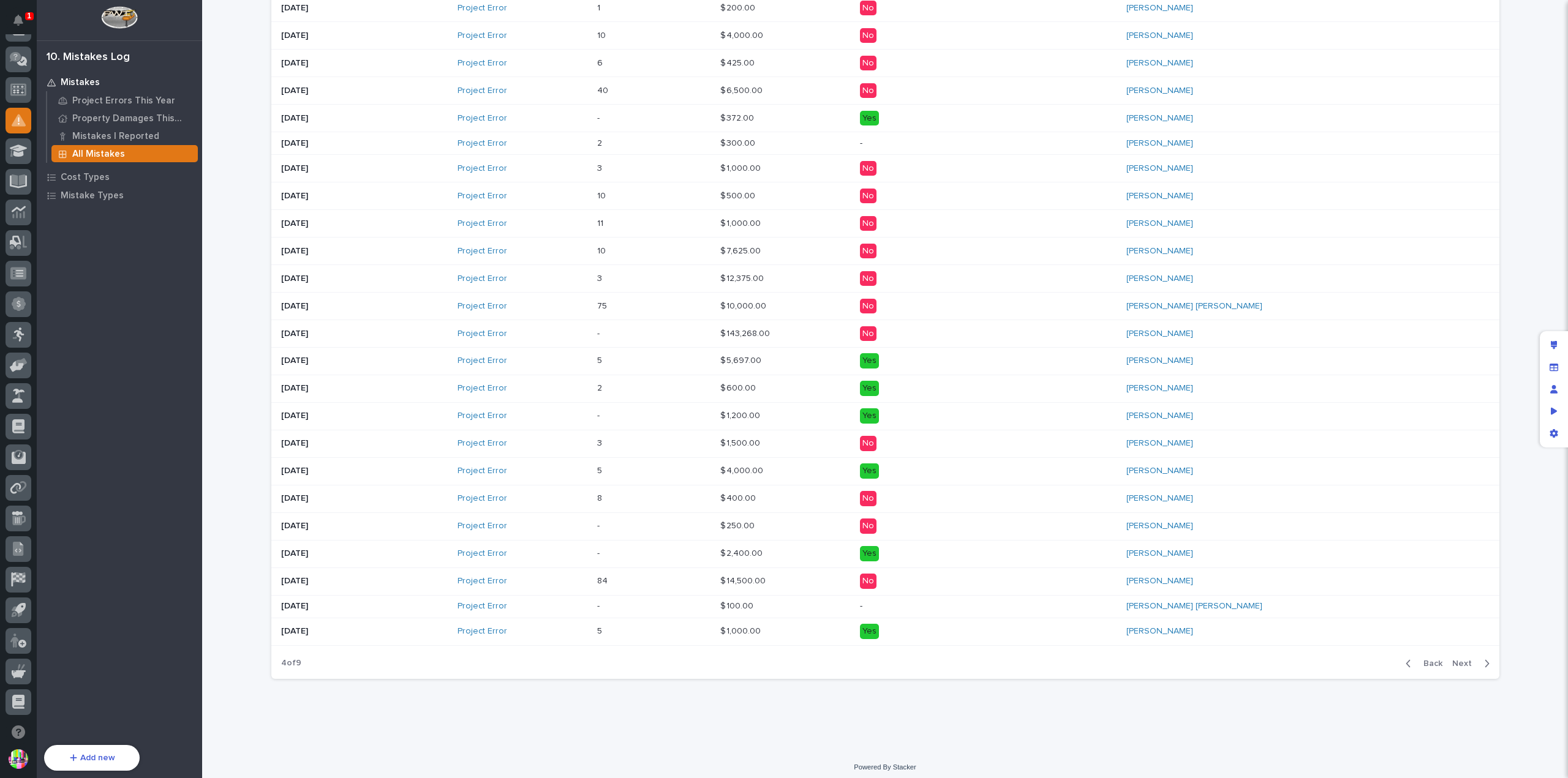
click at [1460, 658] on span "Next" at bounding box center [1466, 663] width 27 height 11
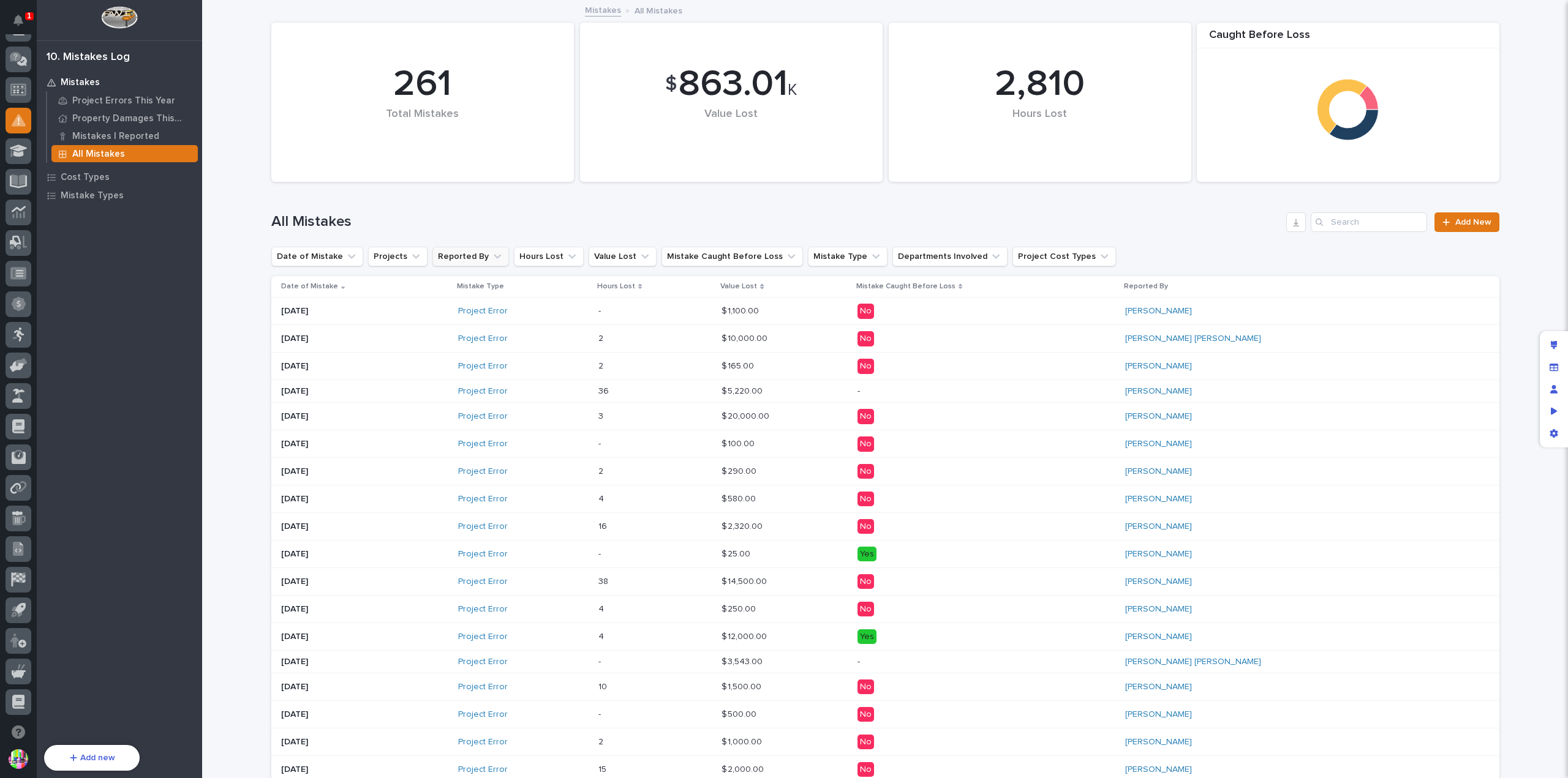
click at [467, 251] on button "Reported By" at bounding box center [470, 256] width 77 height 19
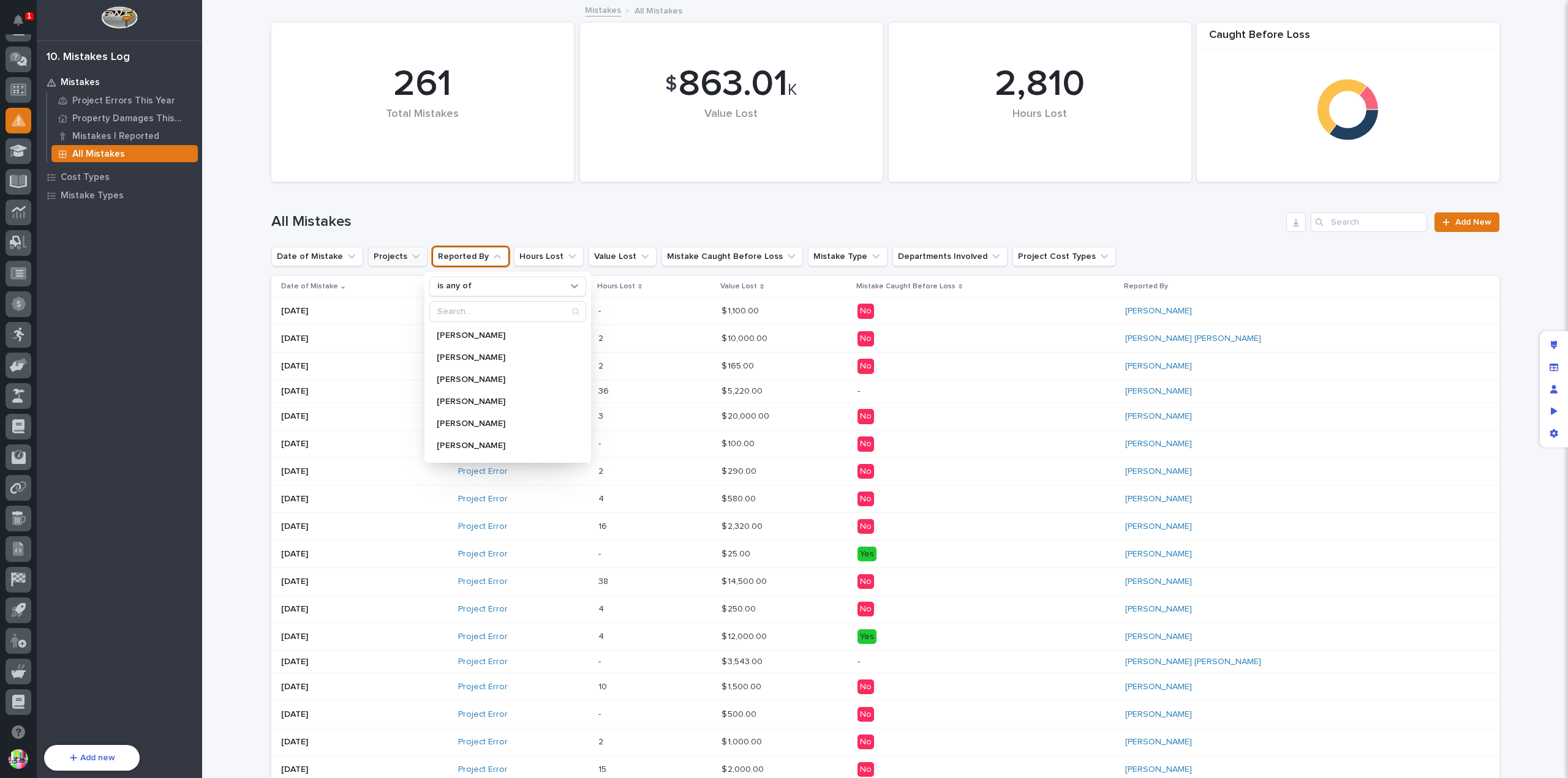
click at [414, 251] on button "Projects" at bounding box center [397, 256] width 59 height 19
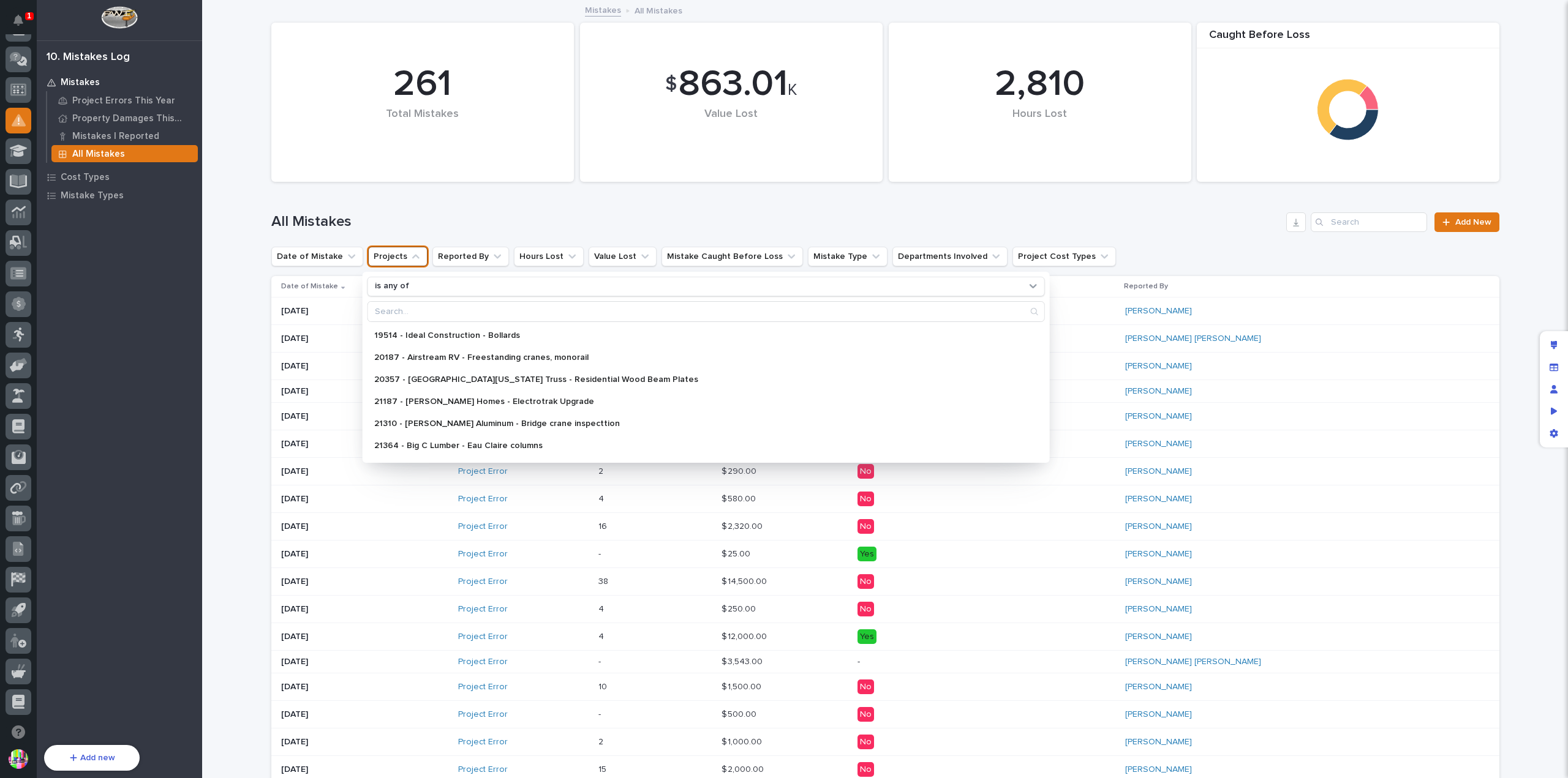
click at [614, 217] on h1 "All Mistakes" at bounding box center [776, 222] width 1011 height 18
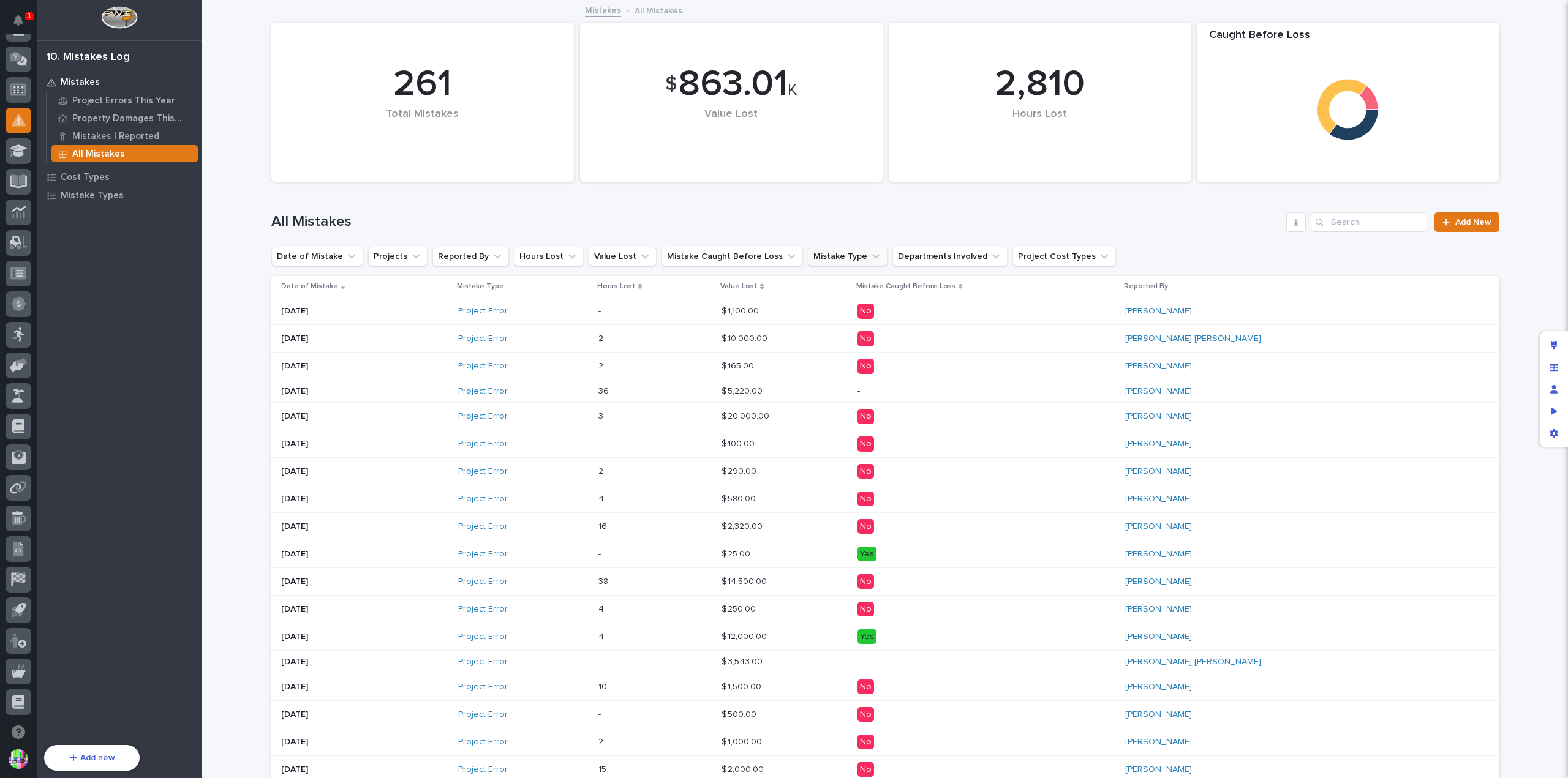
click at [835, 252] on button "Mistake Type" at bounding box center [848, 256] width 80 height 19
click at [840, 374] on div "Property Damage" at bounding box center [867, 379] width 157 height 19
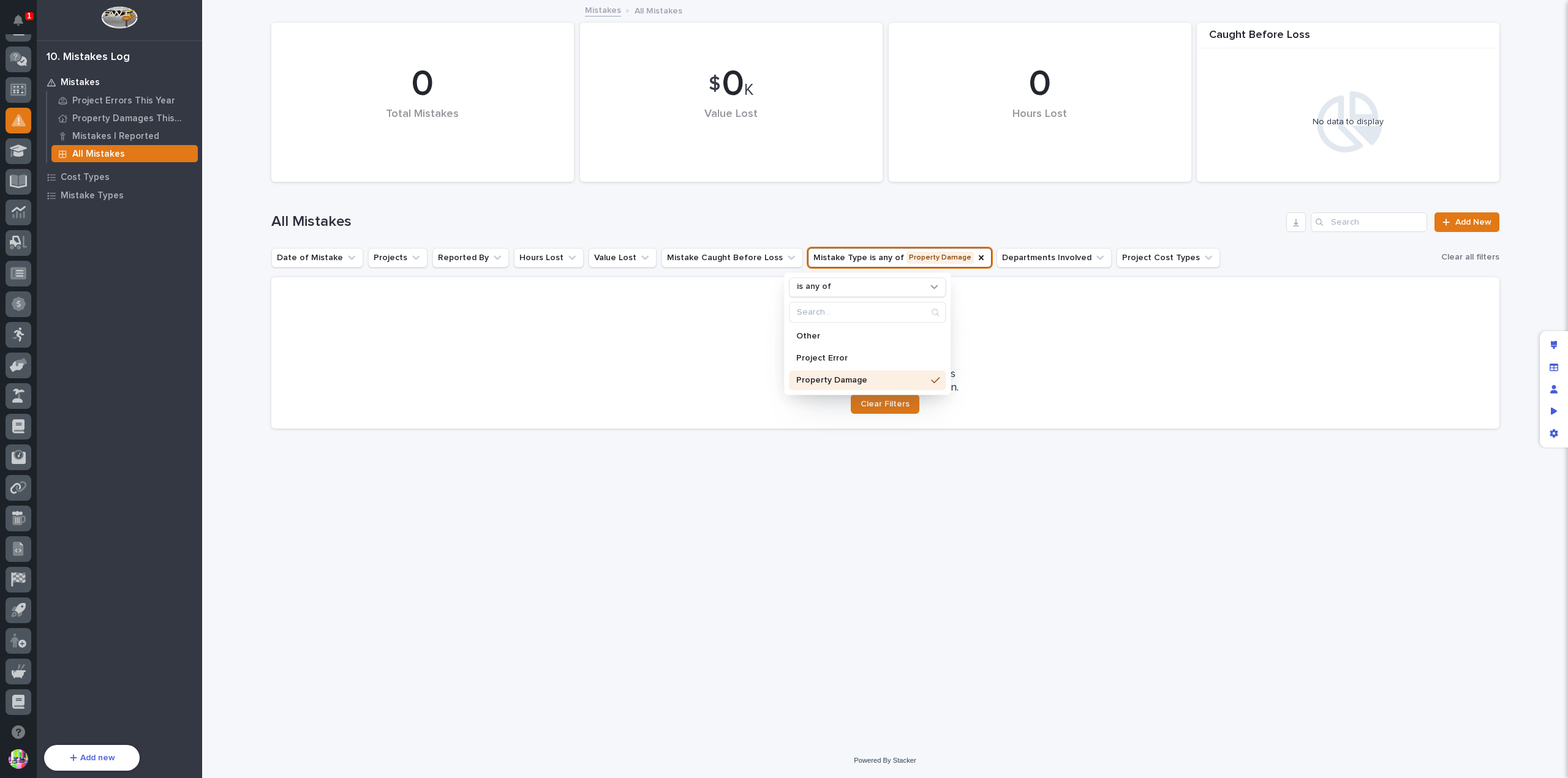
click at [661, 465] on div "Loading... Saving… Loading... Saving… Caught Before Loss No data to display 0 T…" at bounding box center [885, 357] width 1240 height 712
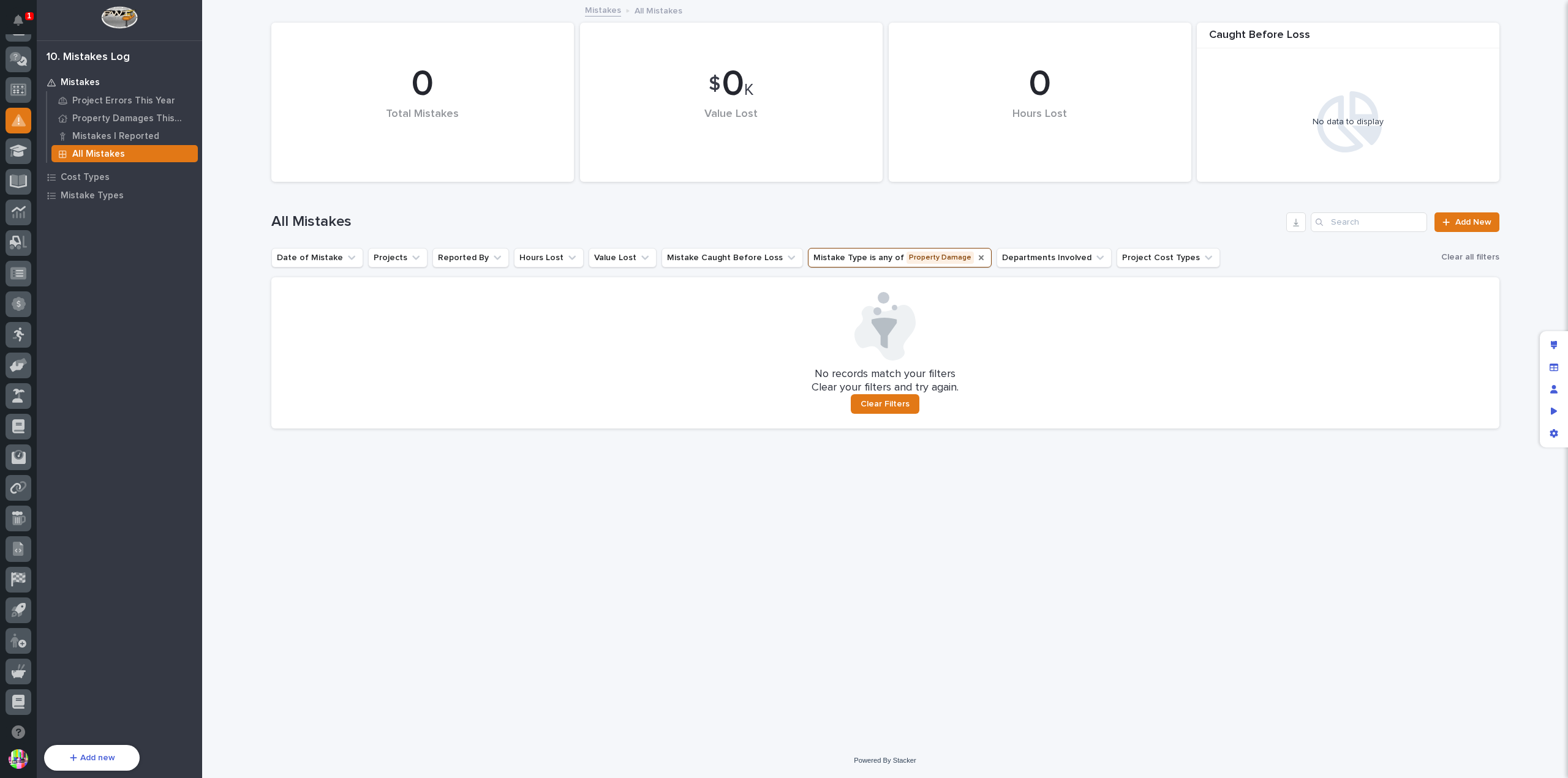
click at [979, 256] on icon "Mistake Type" at bounding box center [981, 258] width 5 height 5
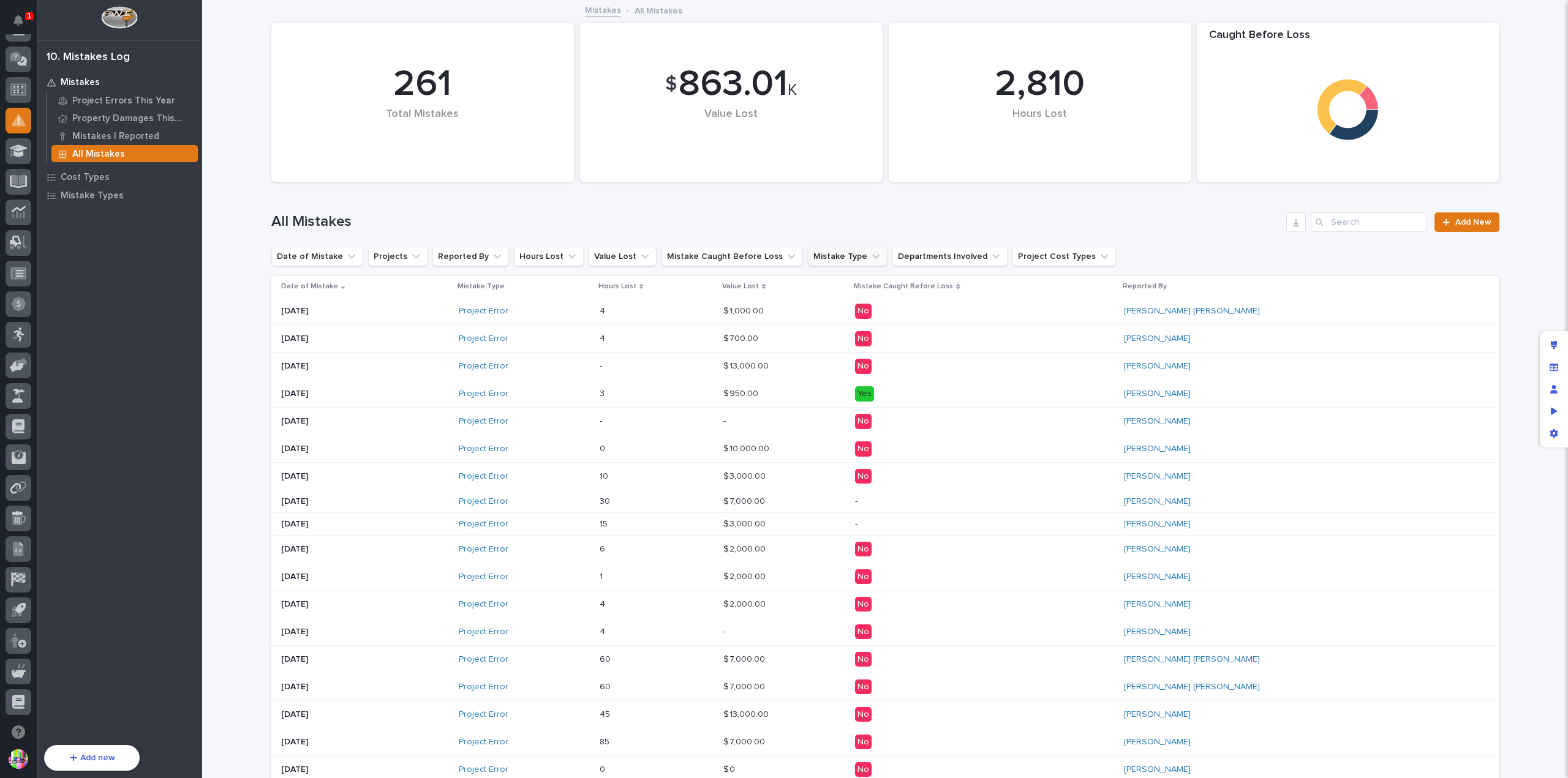
click at [334, 283] on div "Date of Mistake" at bounding box center [365, 286] width 169 height 14
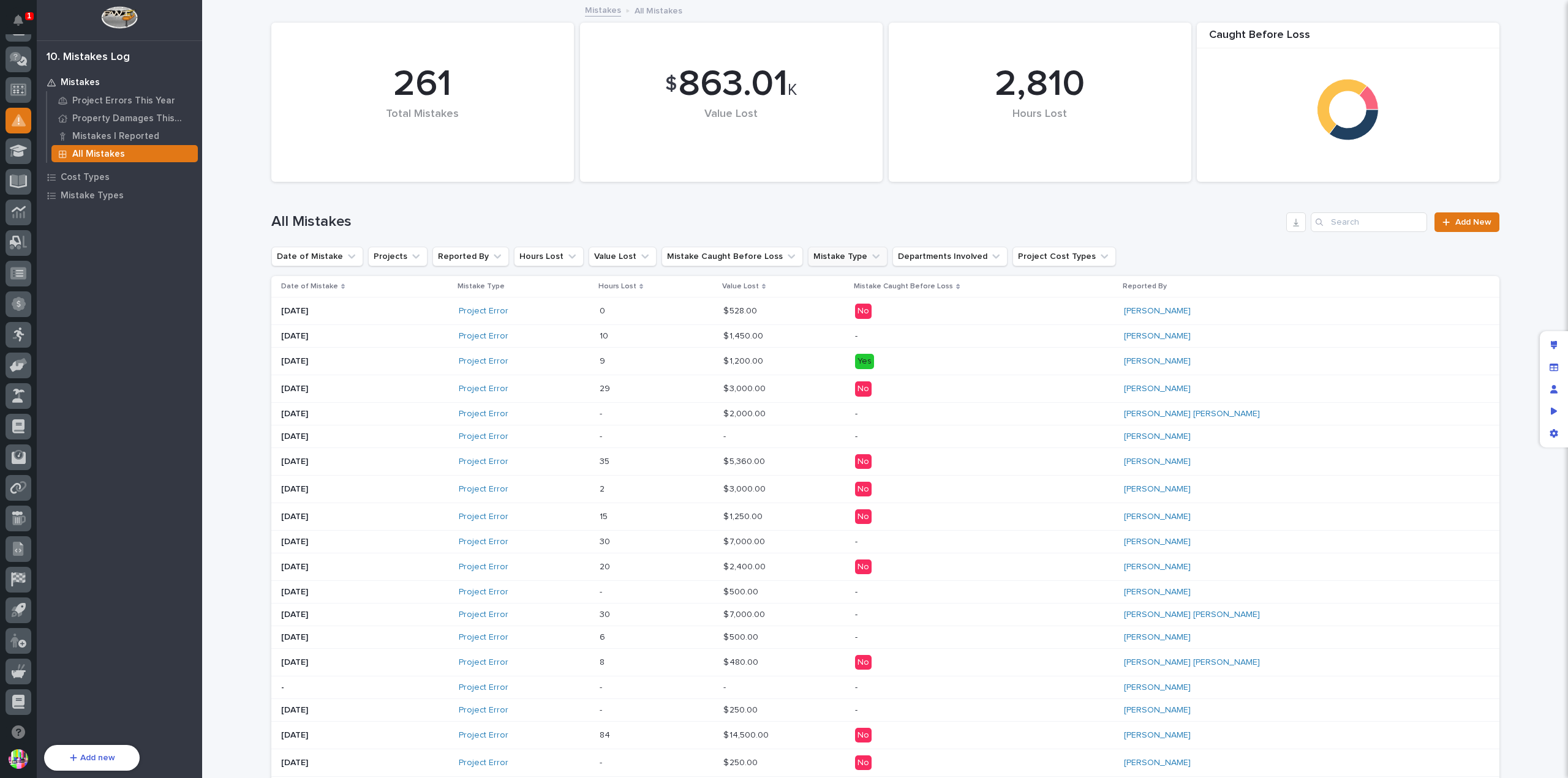
click at [334, 286] on div "Date of Mistake" at bounding box center [365, 286] width 169 height 14
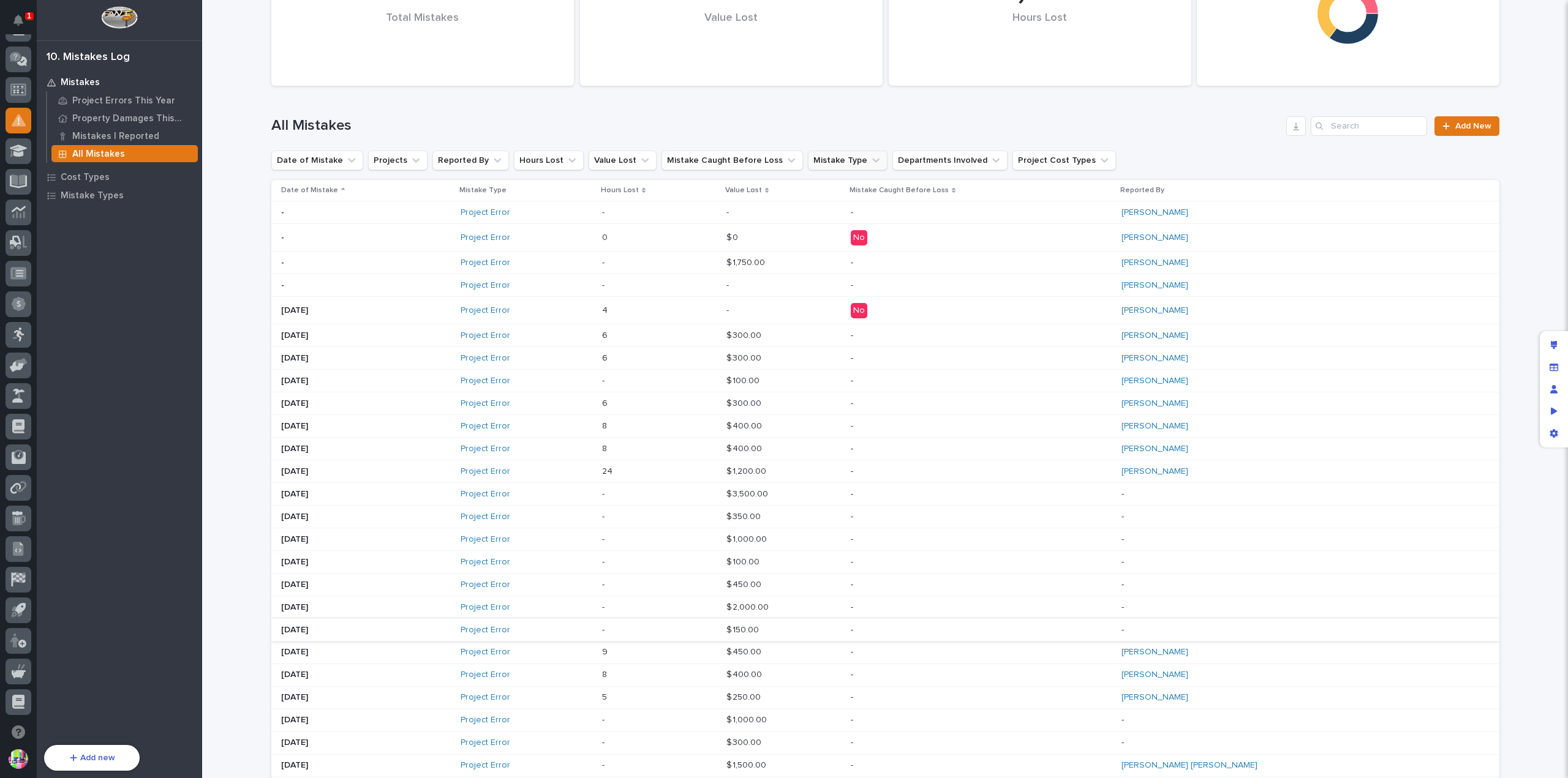
scroll to position [35, 0]
